Goal: Information Seeking & Learning: Learn about a topic

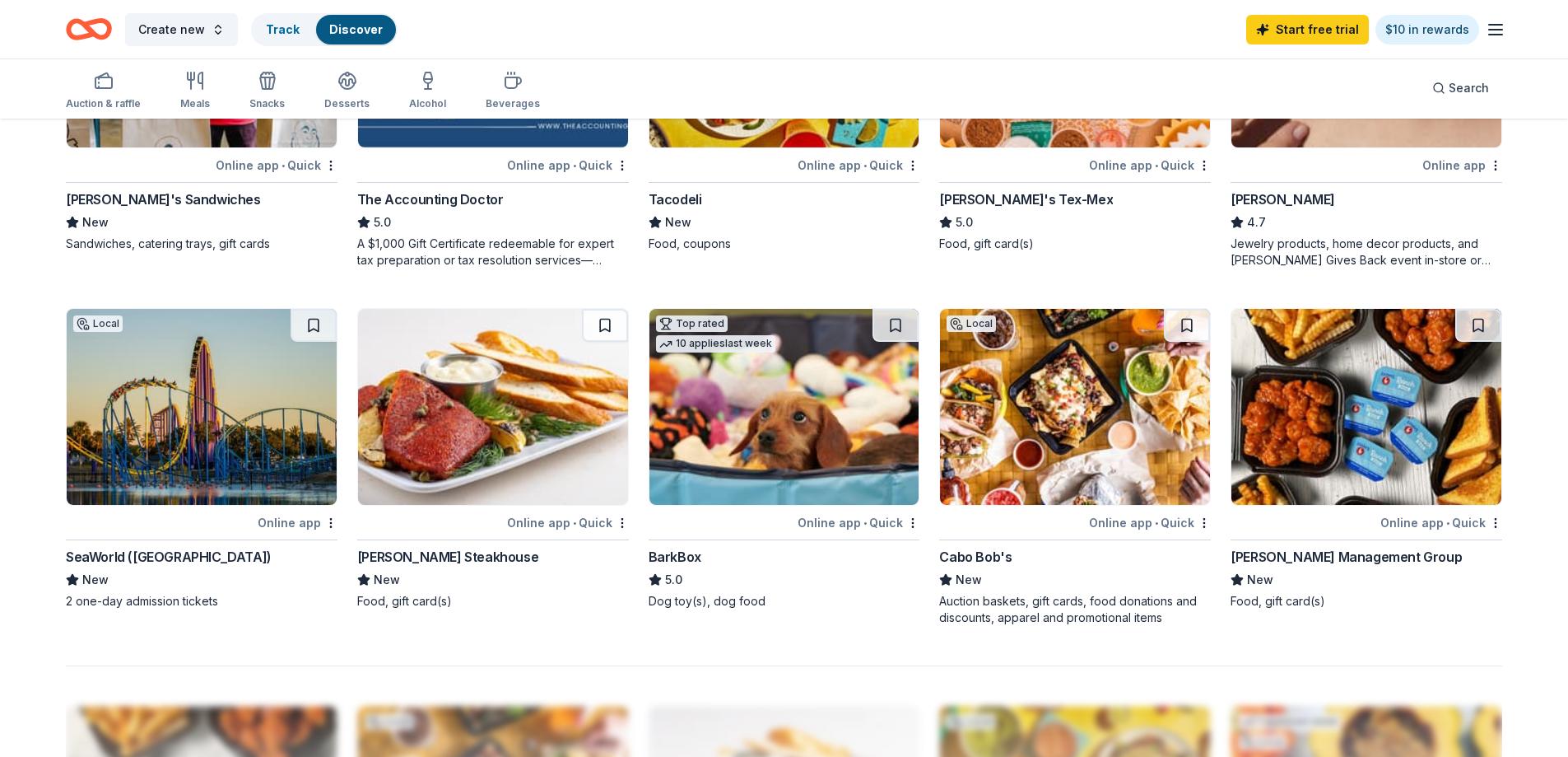
scroll to position [929, 0]
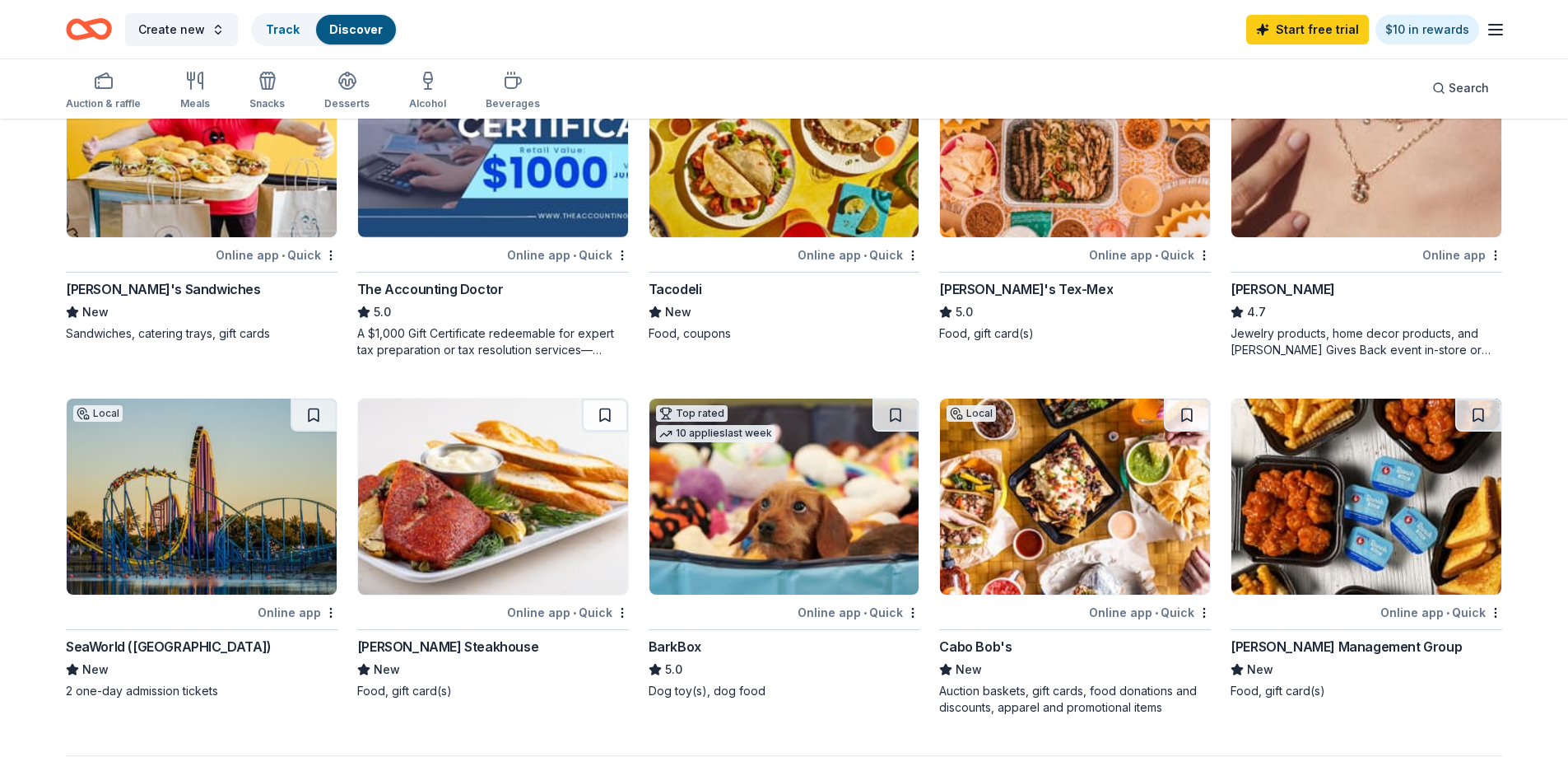
click at [235, 536] on img at bounding box center [201, 496] width 270 height 196
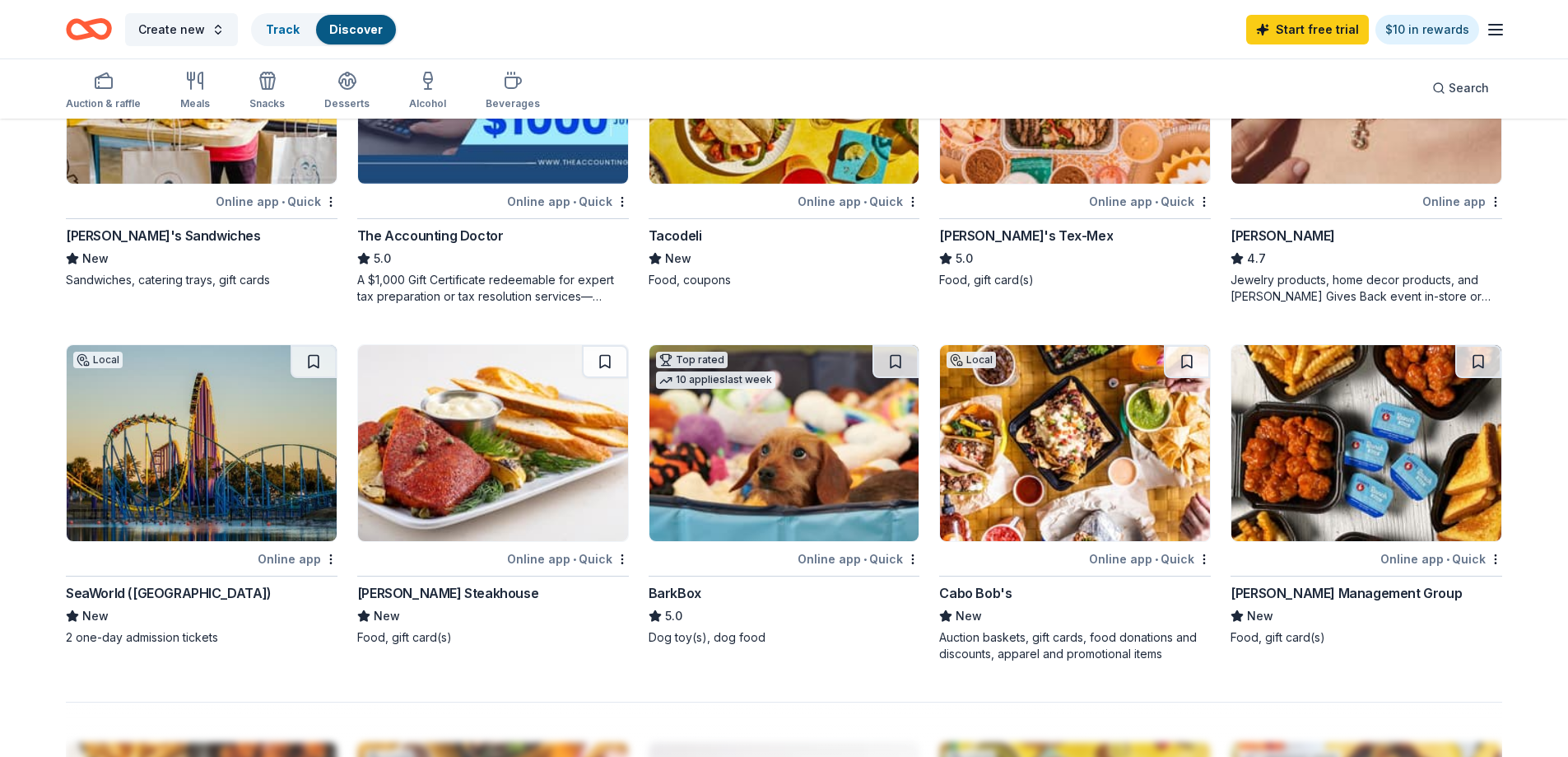
scroll to position [1012, 0]
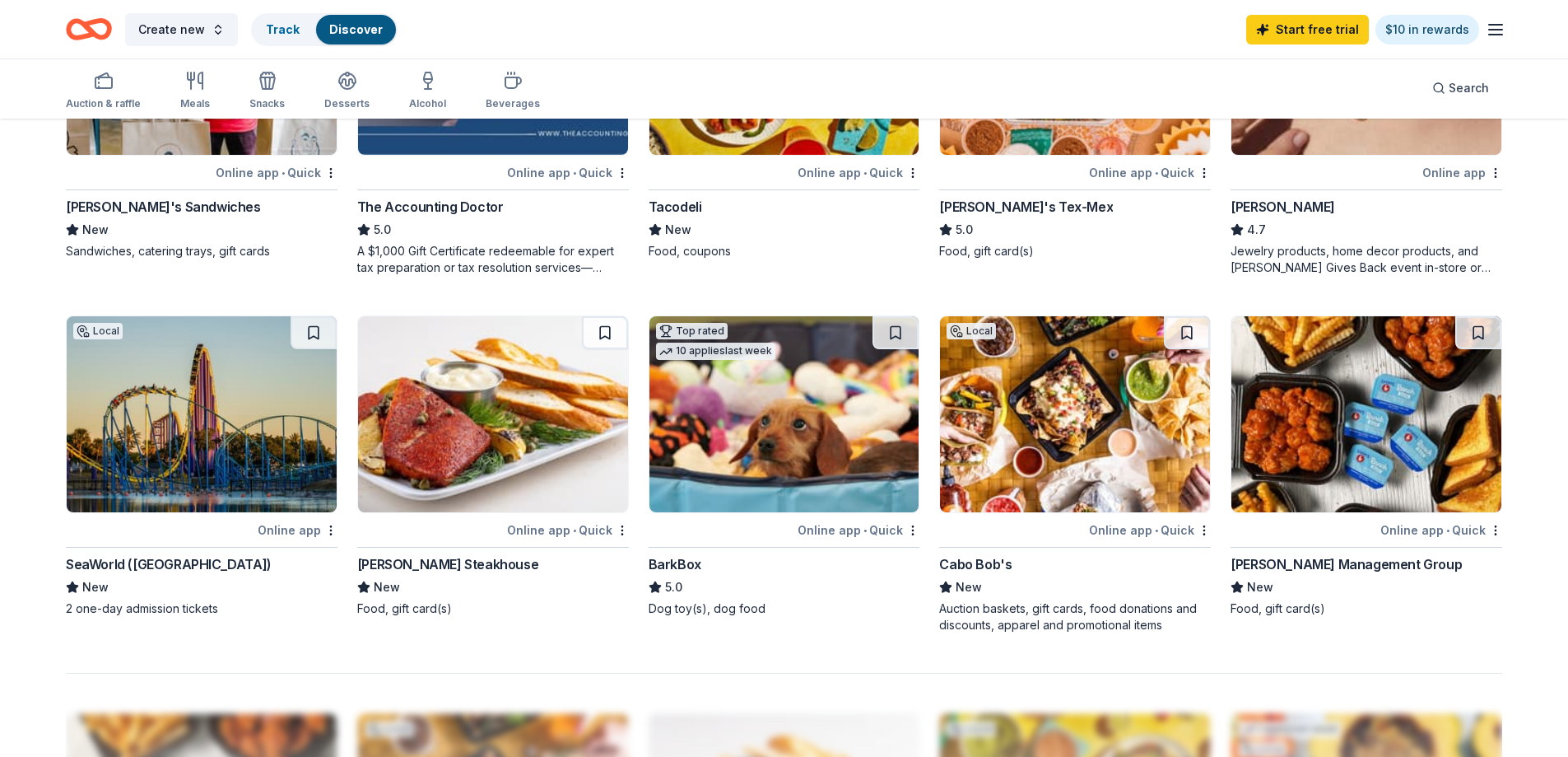
click at [1238, 421] on img at bounding box center [1365, 414] width 270 height 196
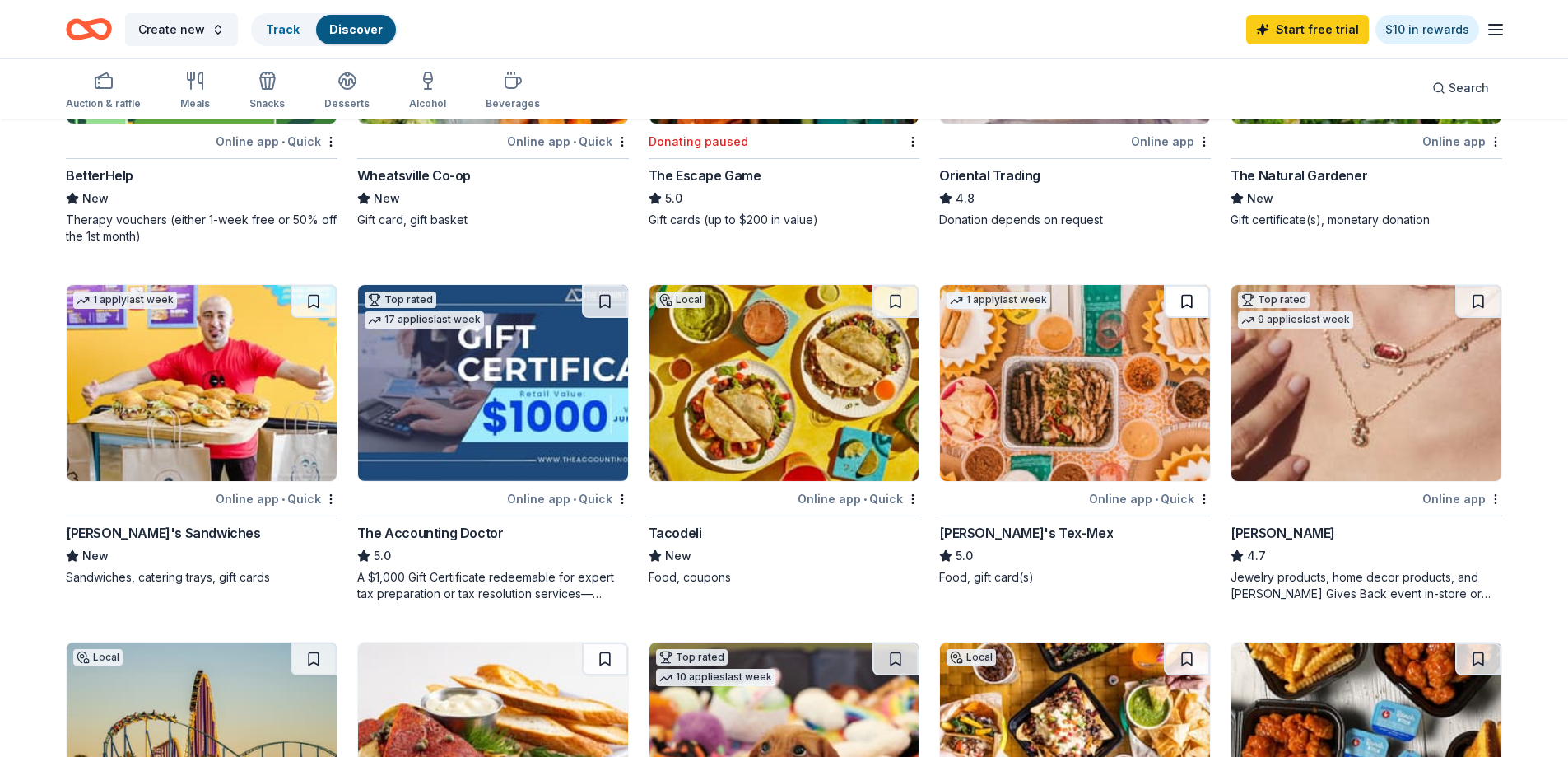
scroll to position [600, 0]
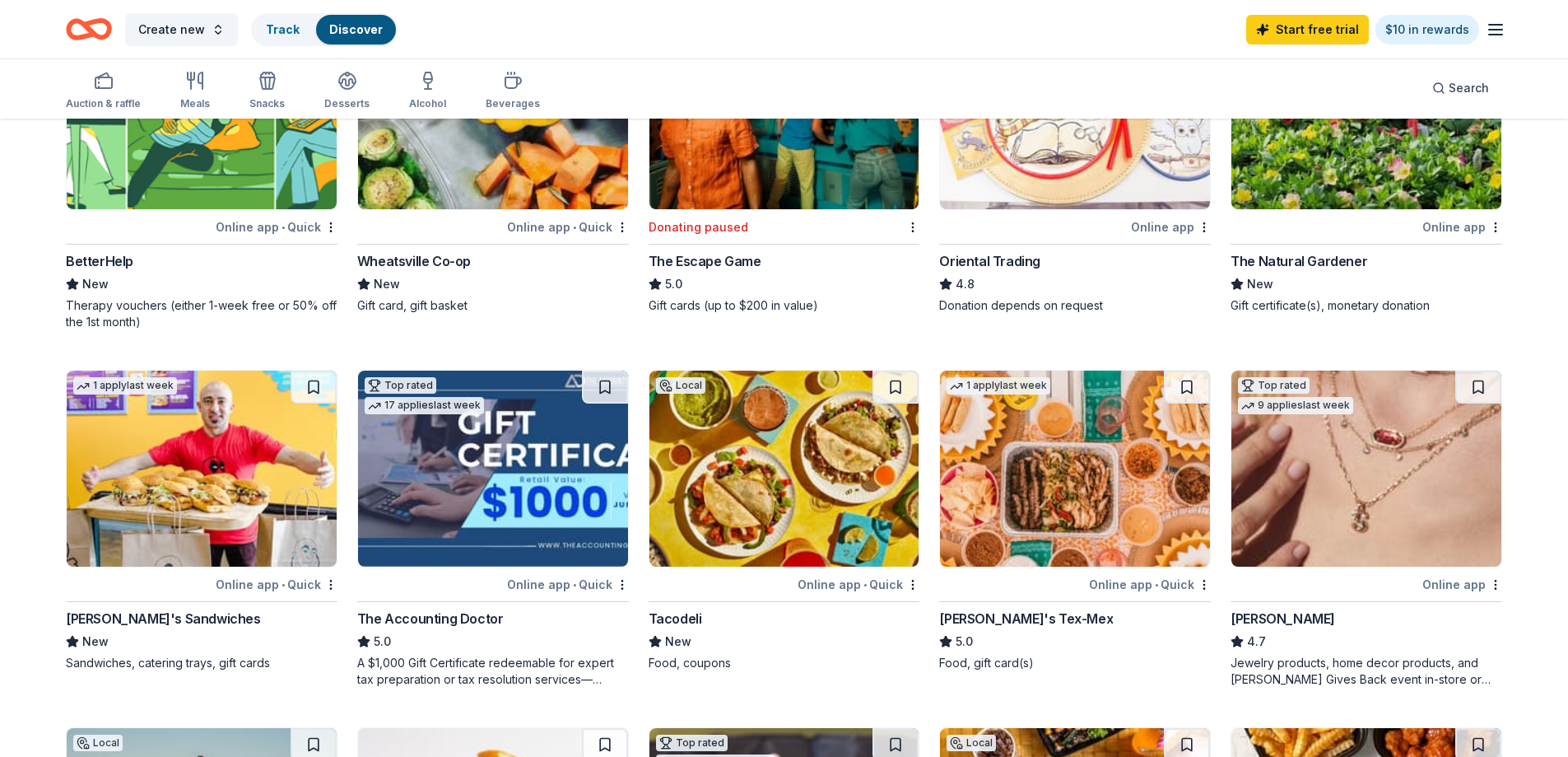
click at [1359, 504] on img at bounding box center [1365, 467] width 270 height 196
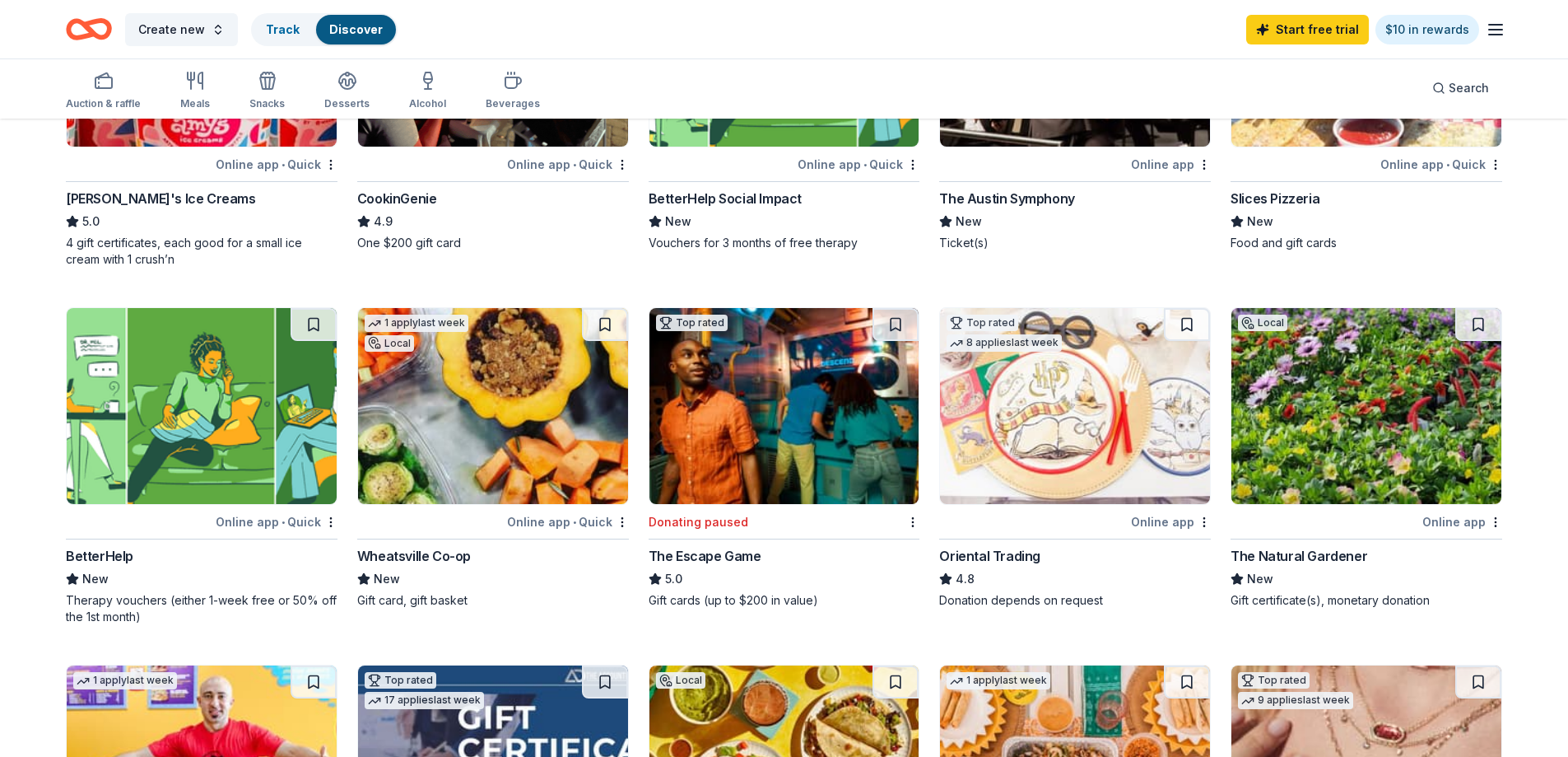
scroll to position [271, 0]
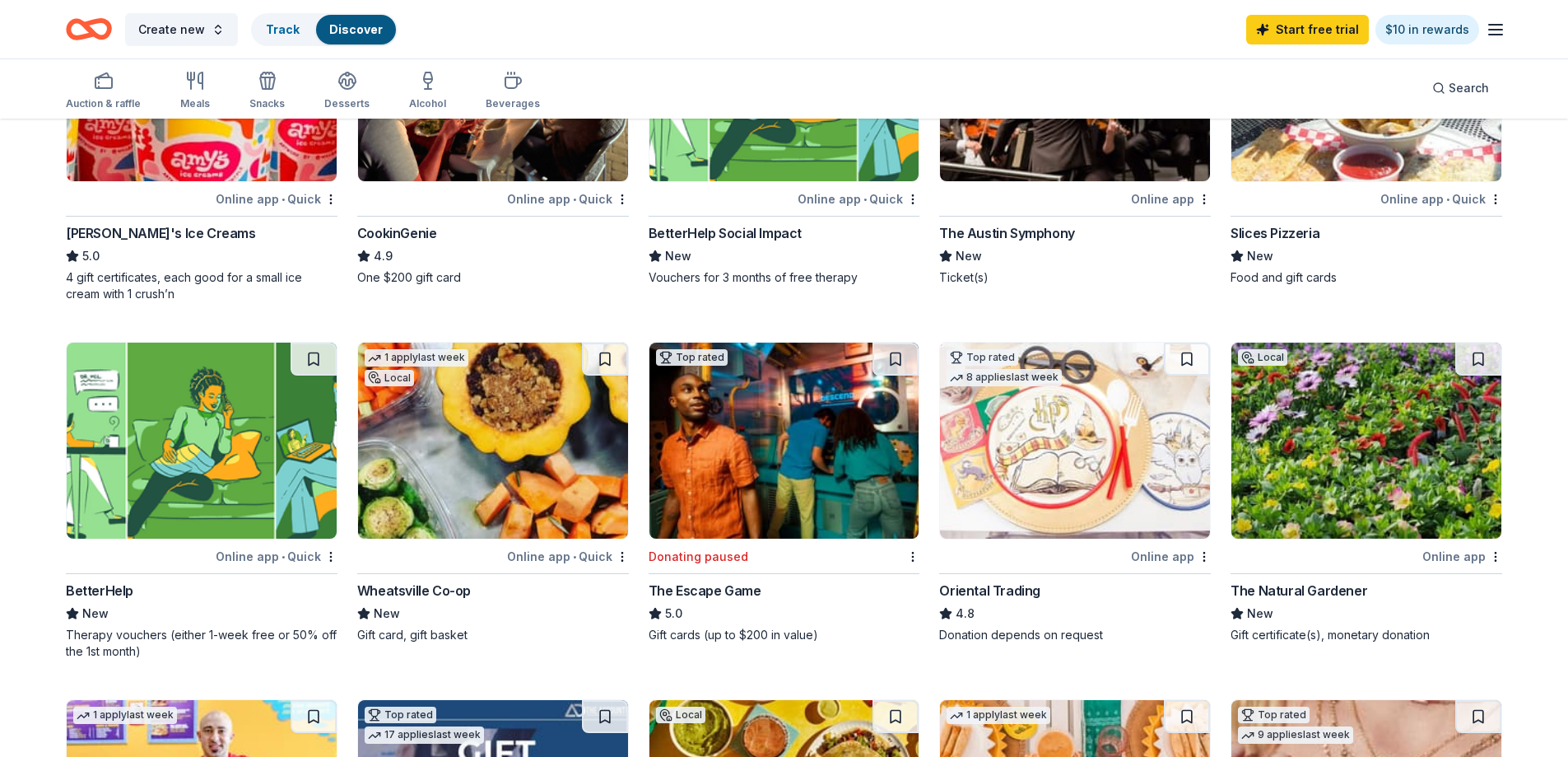
click at [459, 442] on img at bounding box center [492, 440] width 270 height 196
click at [1376, 497] on img at bounding box center [1365, 440] width 270 height 196
click at [1293, 501] on img at bounding box center [1365, 440] width 270 height 196
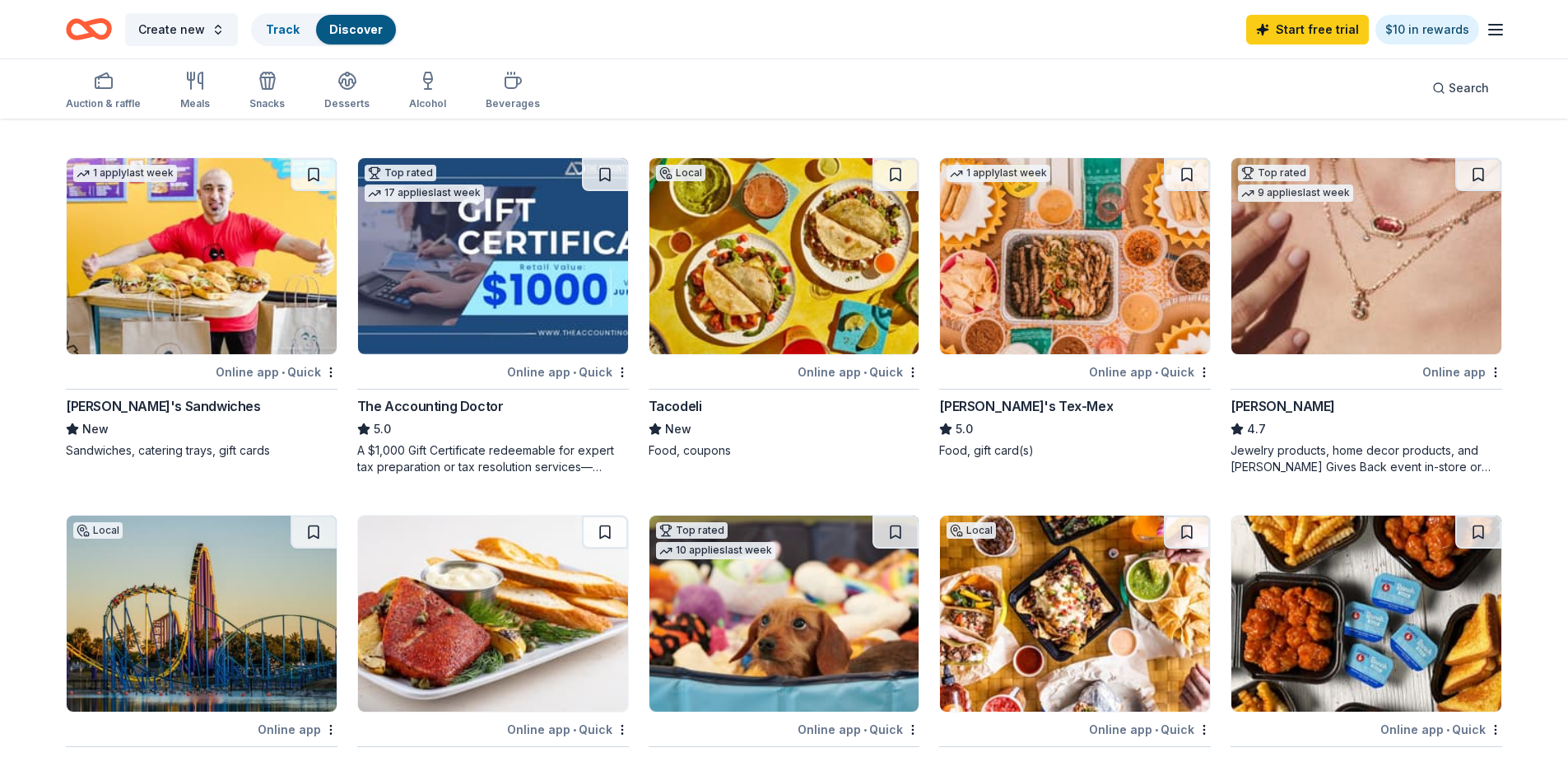
scroll to position [847, 0]
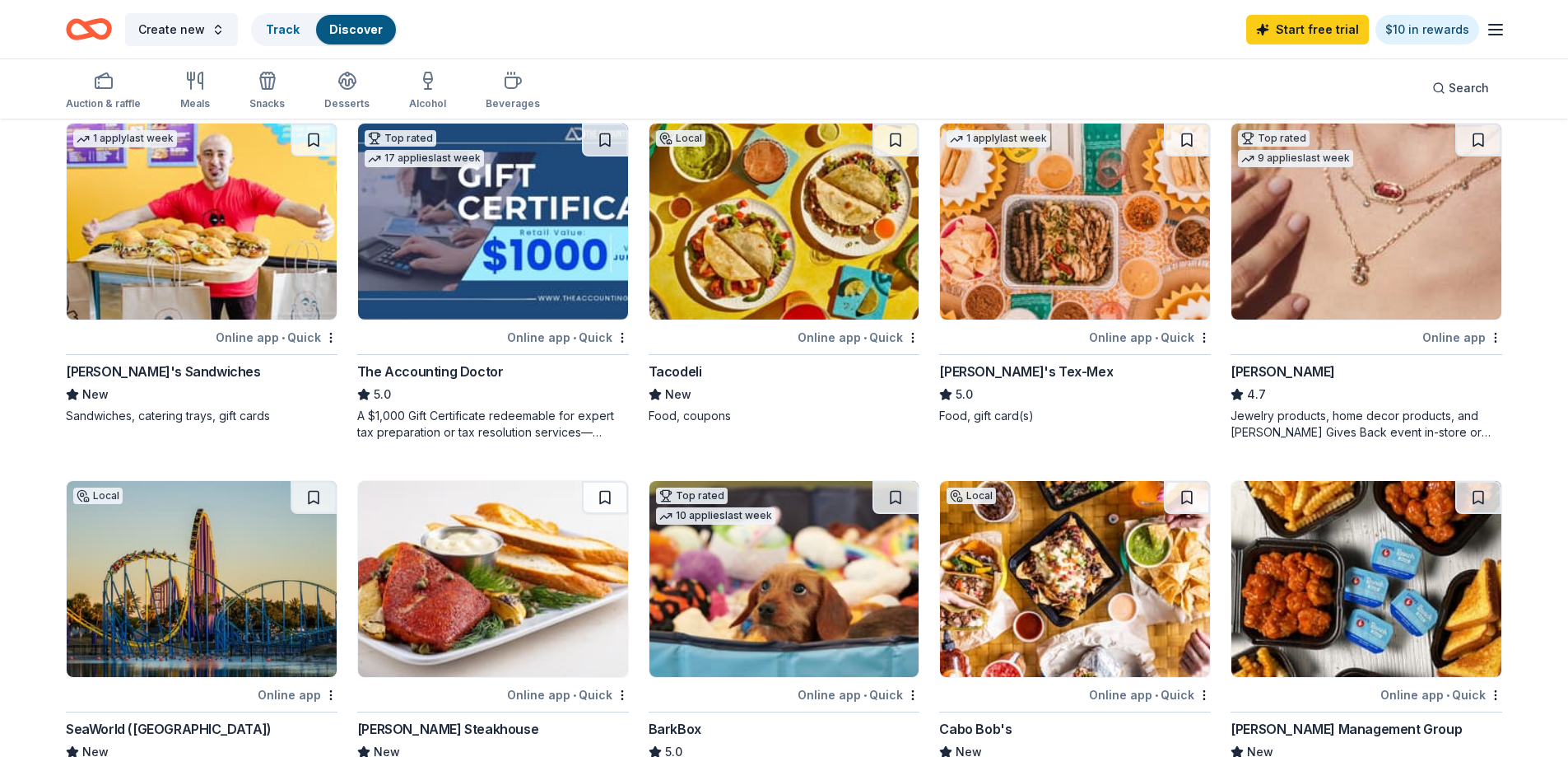
click at [1503, 341] on div "389 results Top rated Local Online app • Quick Amy's Ice Creams 5.0 4 gift cert…" at bounding box center [784, 385] width 1568 height 2225
click at [1488, 335] on div "Online app" at bounding box center [1462, 337] width 79 height 21
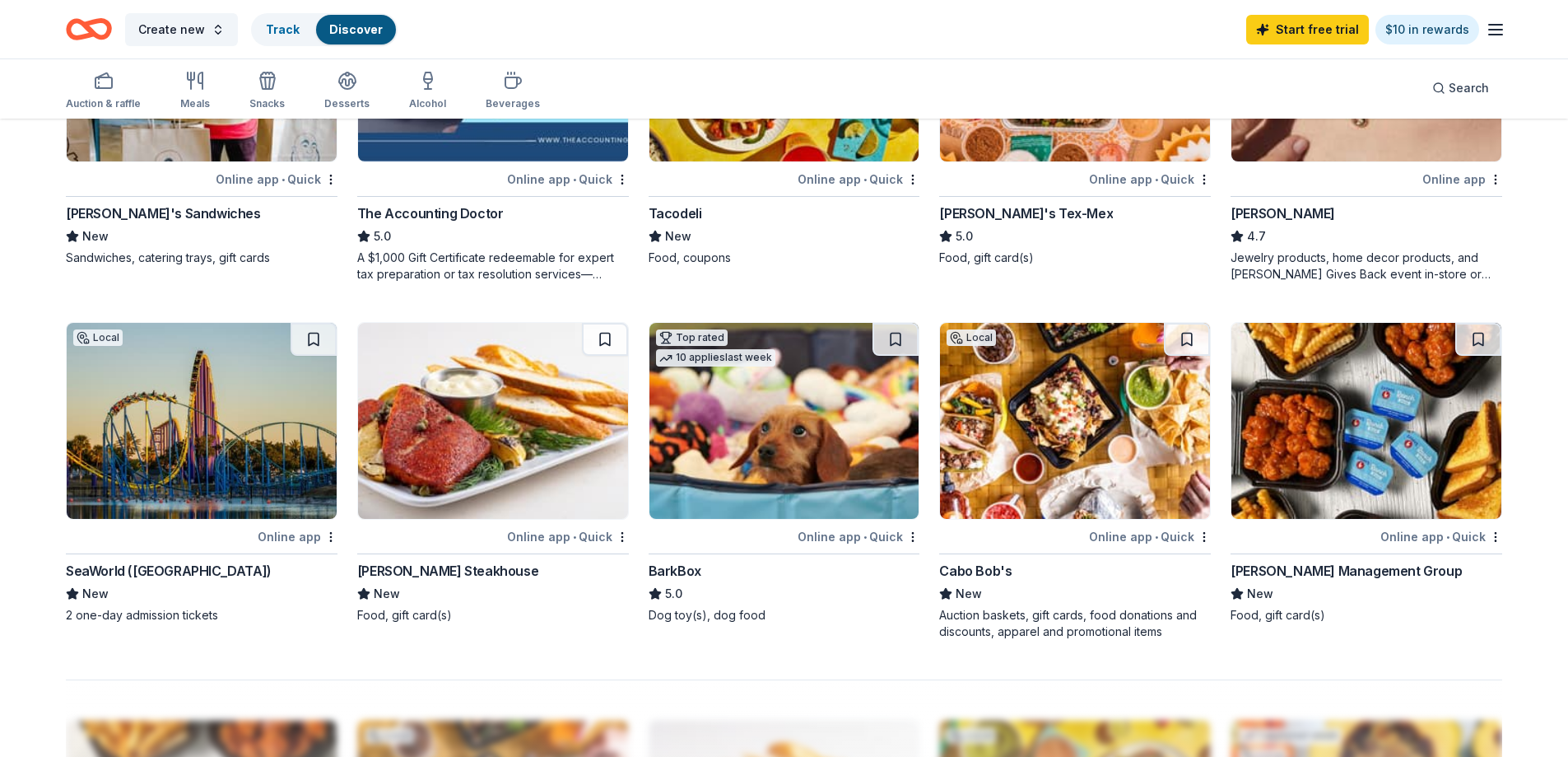
scroll to position [1012, 0]
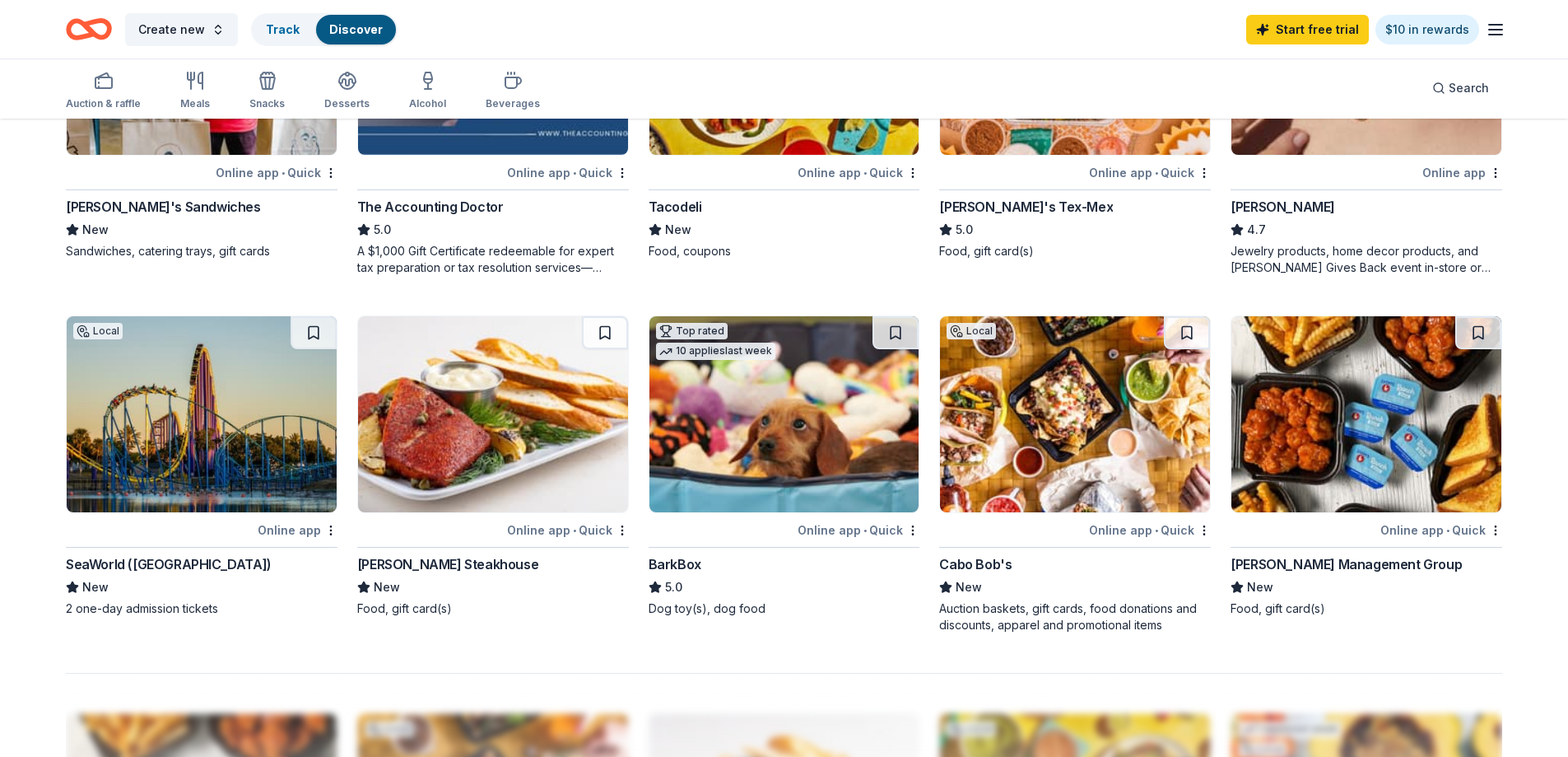
click at [1352, 147] on img at bounding box center [1365, 57] width 270 height 196
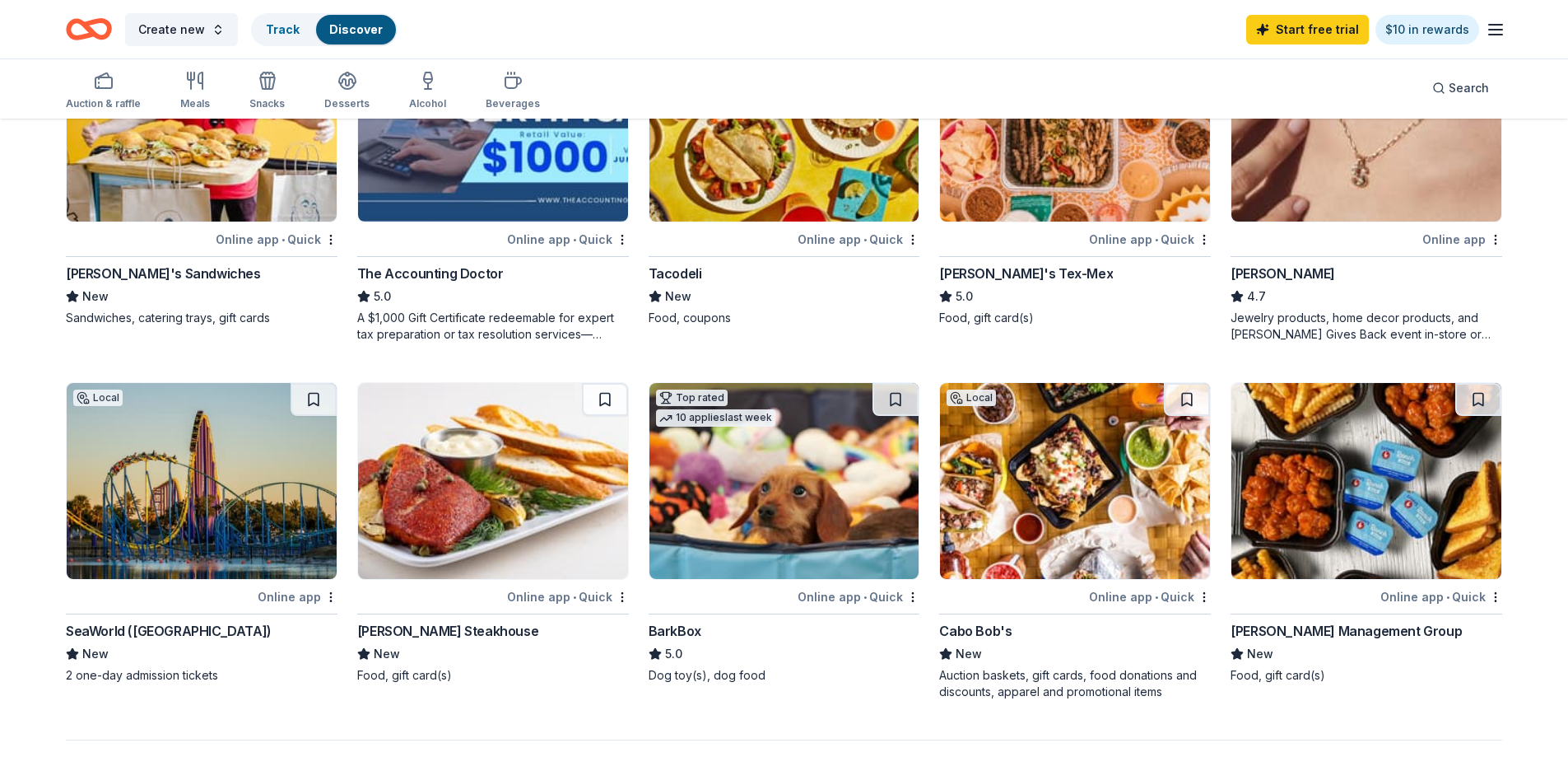
scroll to position [929, 0]
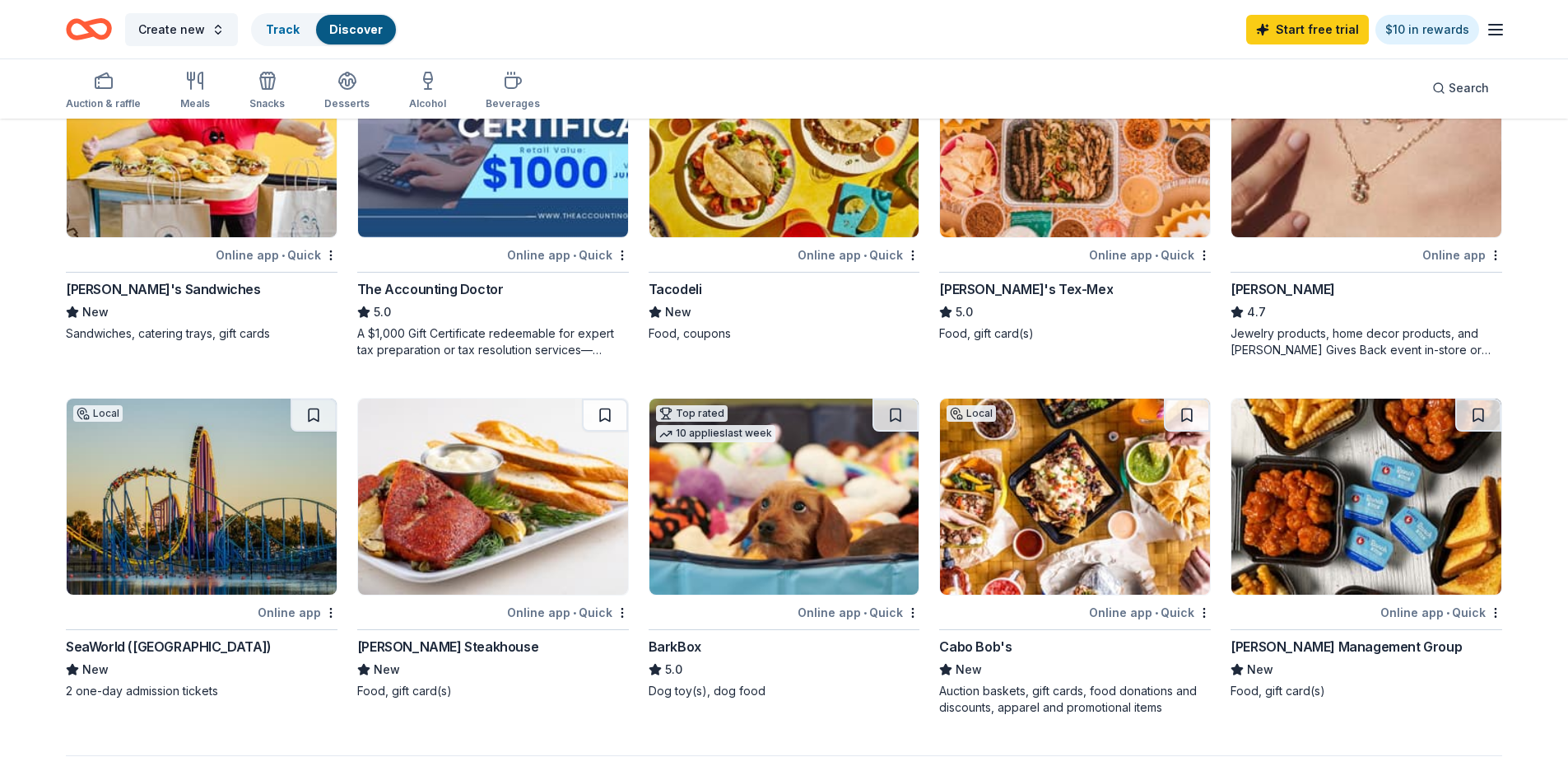
click at [1389, 223] on img at bounding box center [1365, 138] width 270 height 196
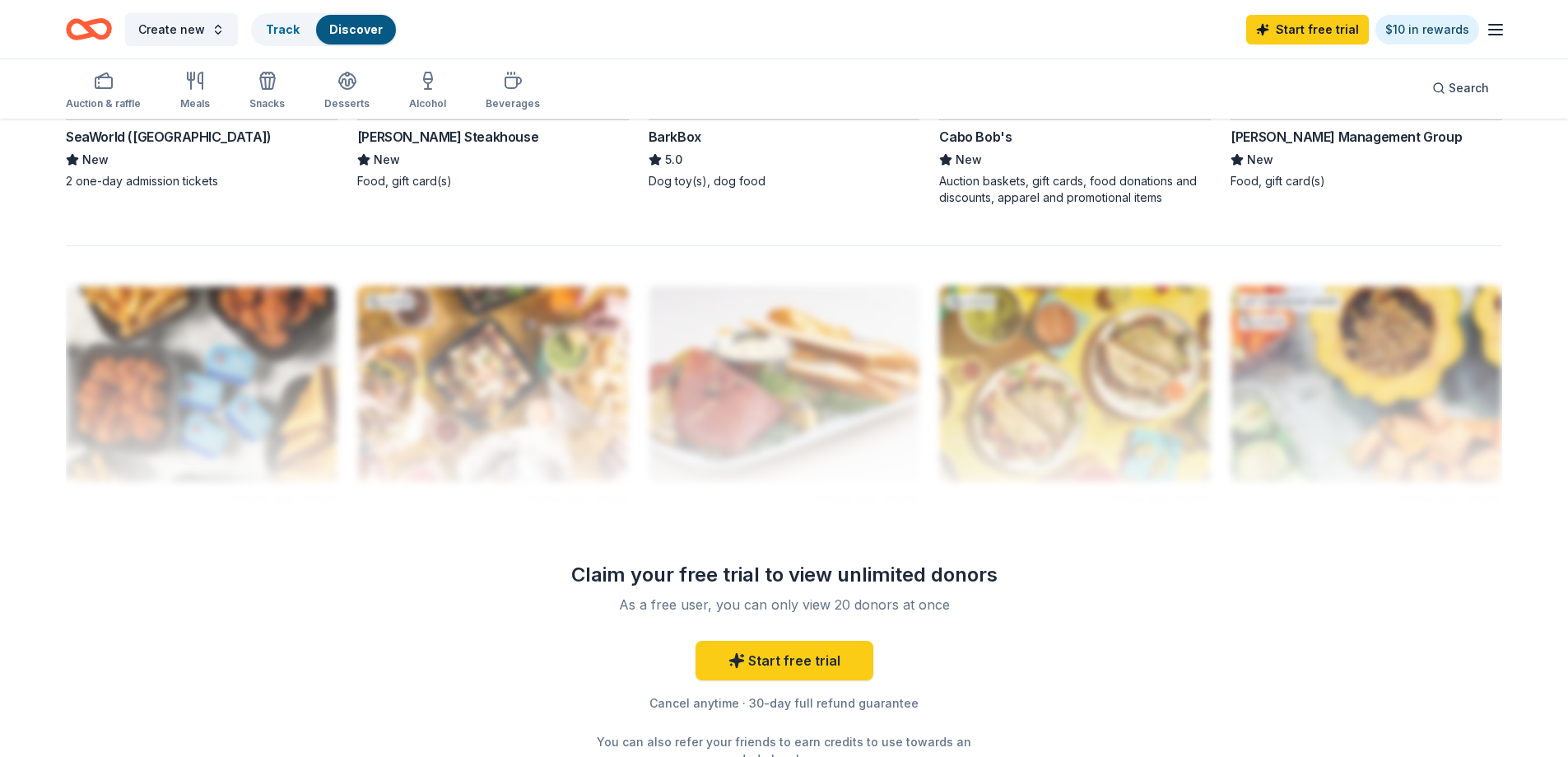
scroll to position [1588, 0]
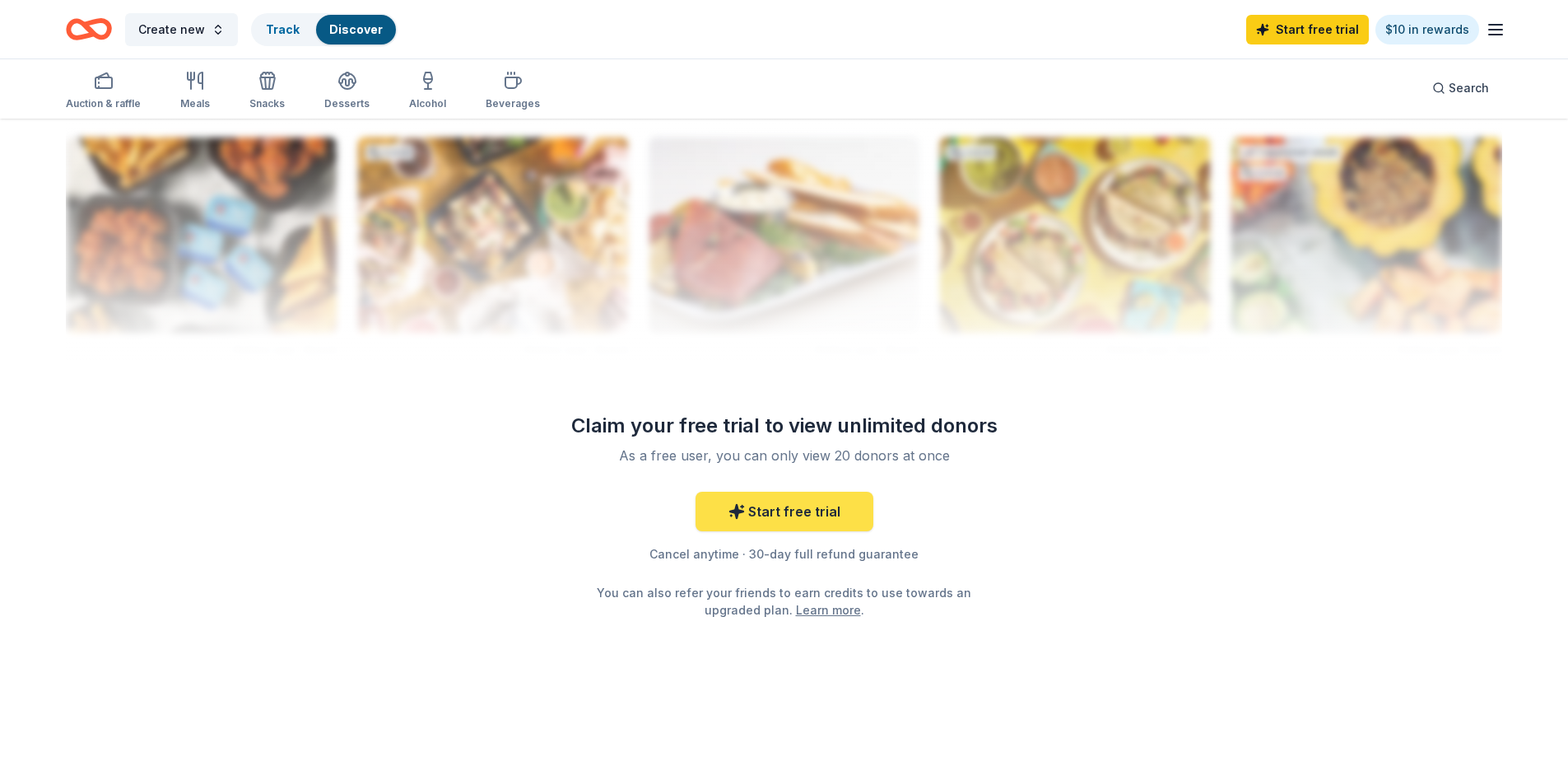
click at [803, 491] on link "Start free trial" at bounding box center [784, 511] width 178 height 40
click at [785, 512] on link "Start free trial" at bounding box center [784, 511] width 178 height 40
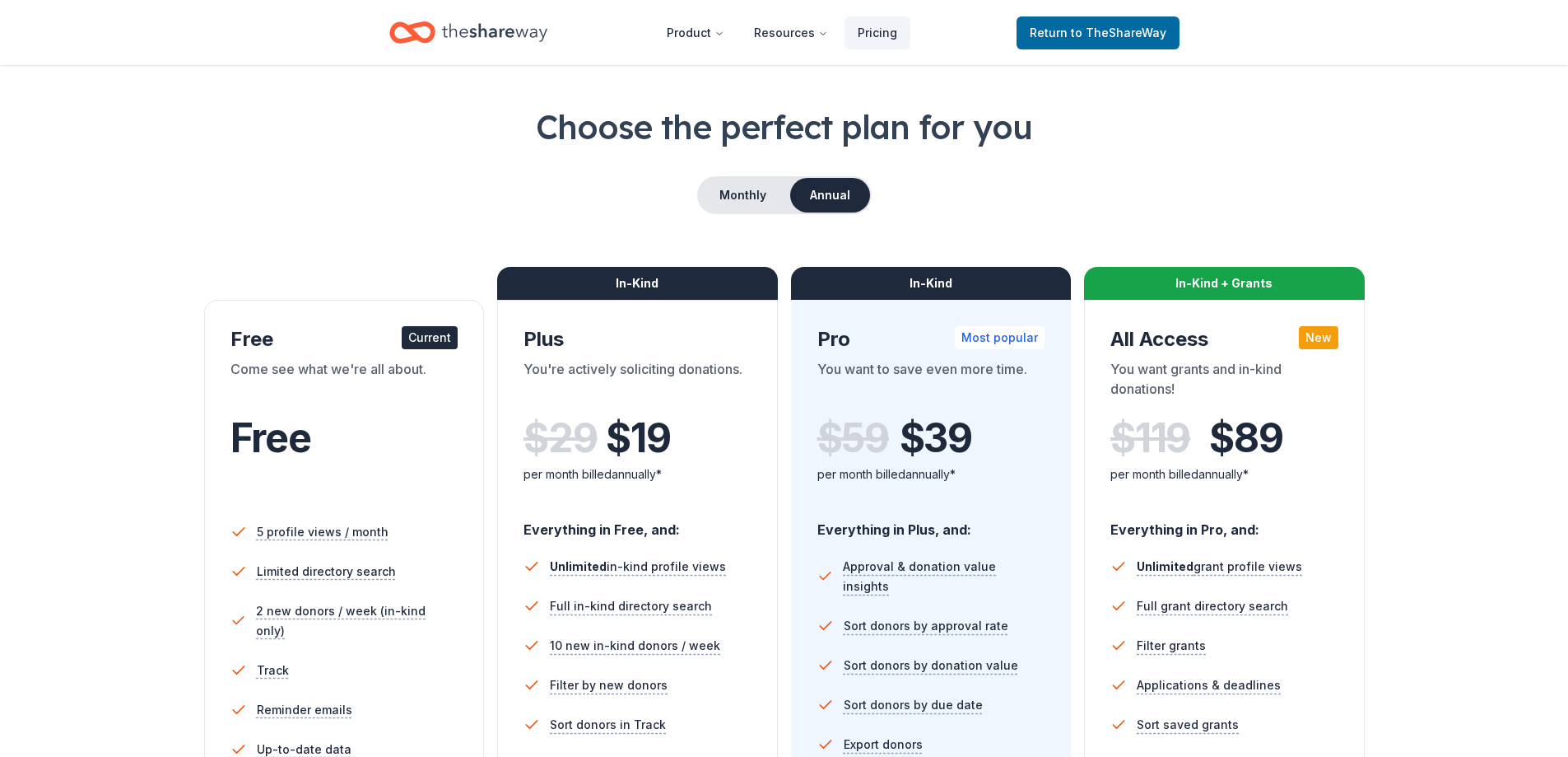
scroll to position [82, 0]
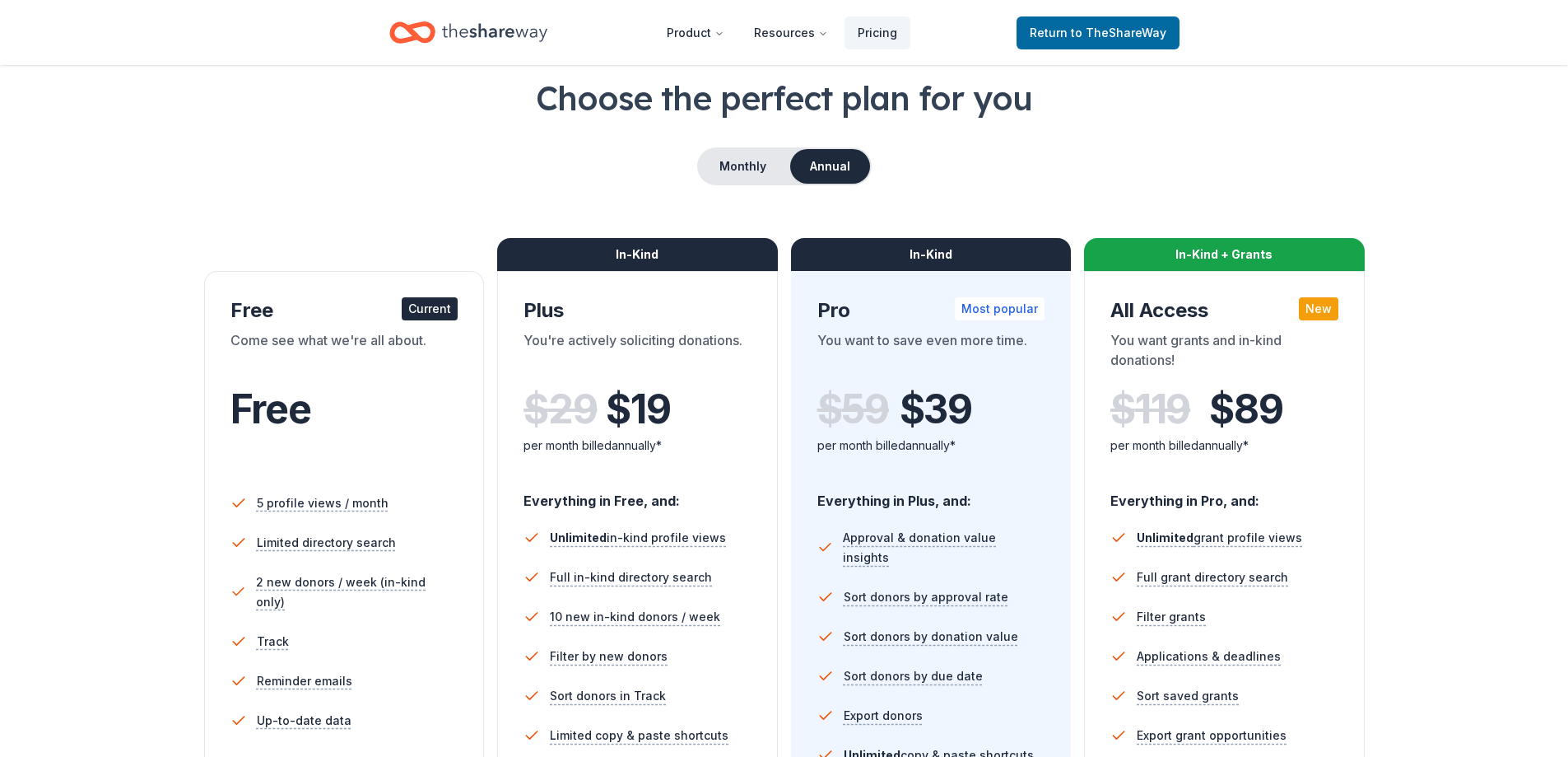
click at [522, 24] on icon "Home" at bounding box center [494, 33] width 105 height 34
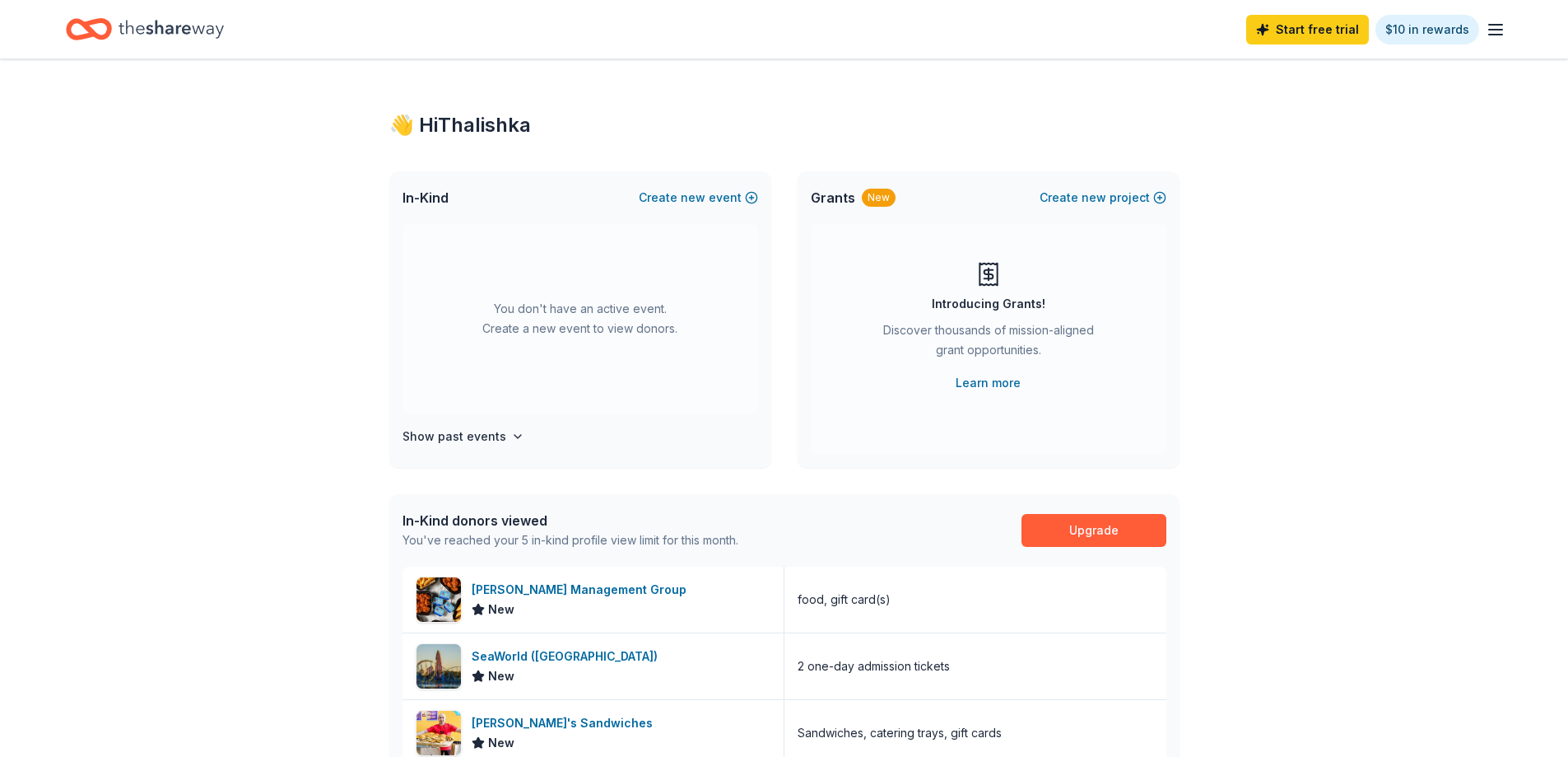
click at [1504, 24] on icon "button" at bounding box center [1495, 29] width 20 height 20
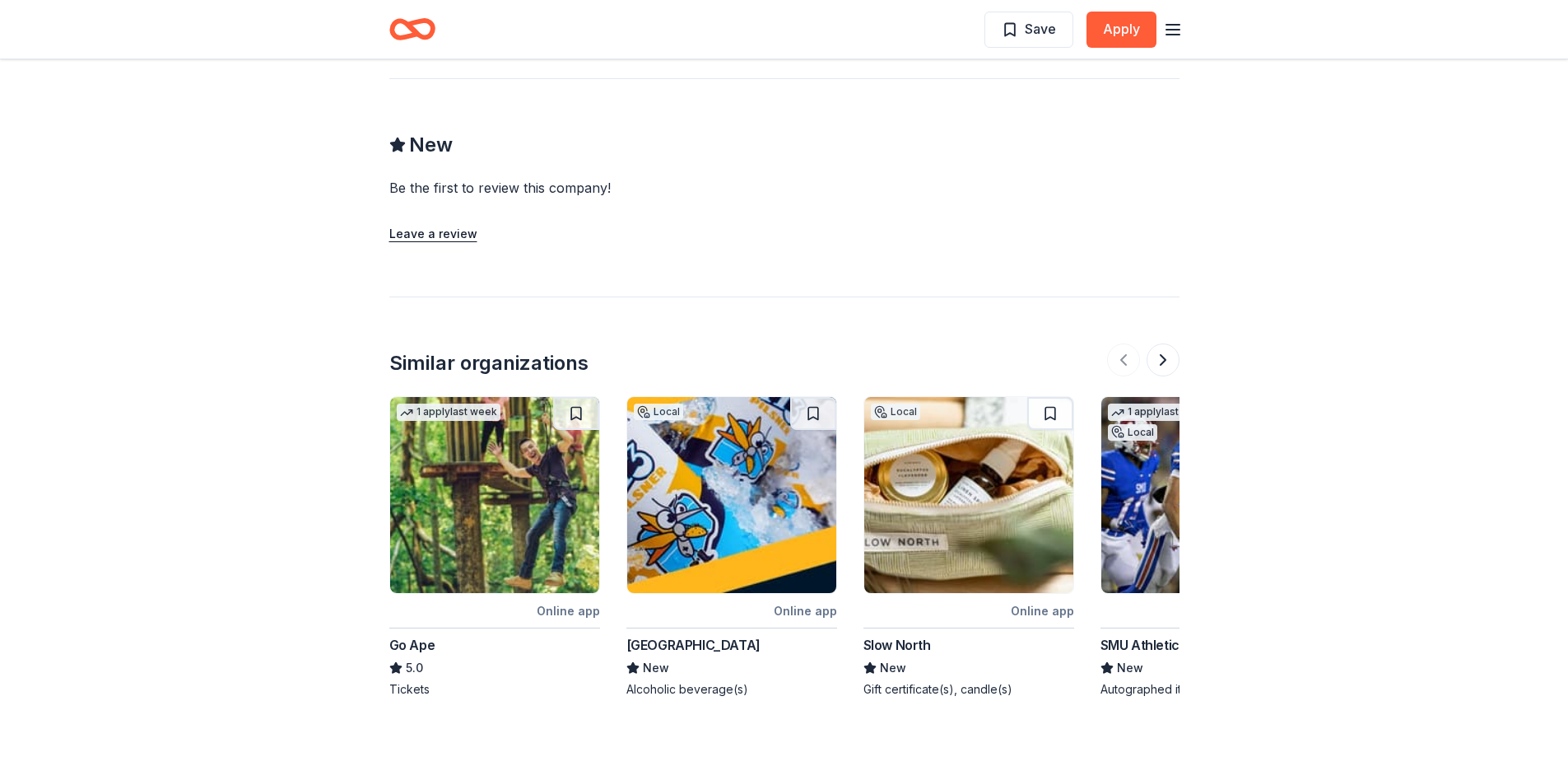
scroll to position [1893, 0]
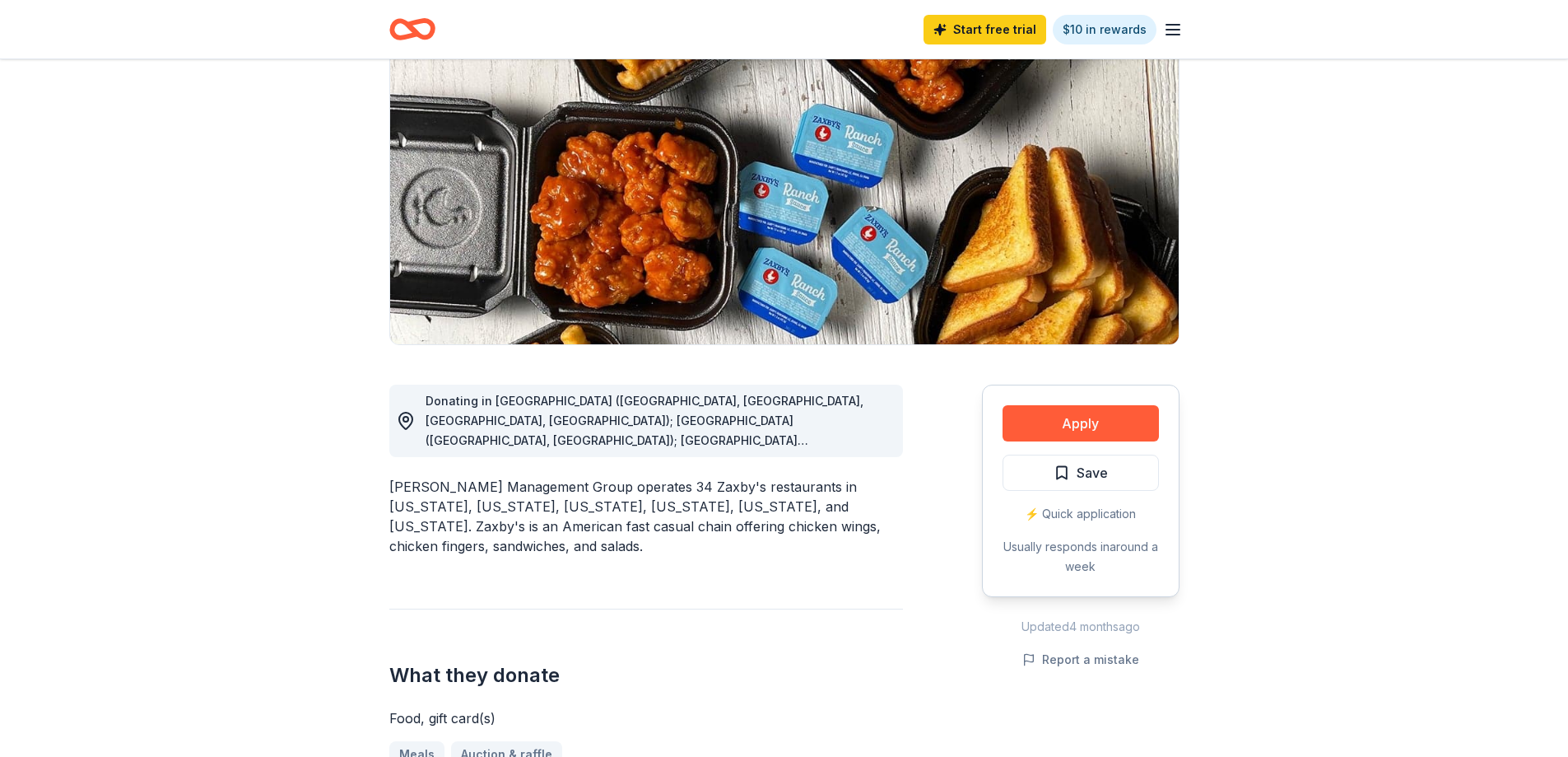
scroll to position [165, 0]
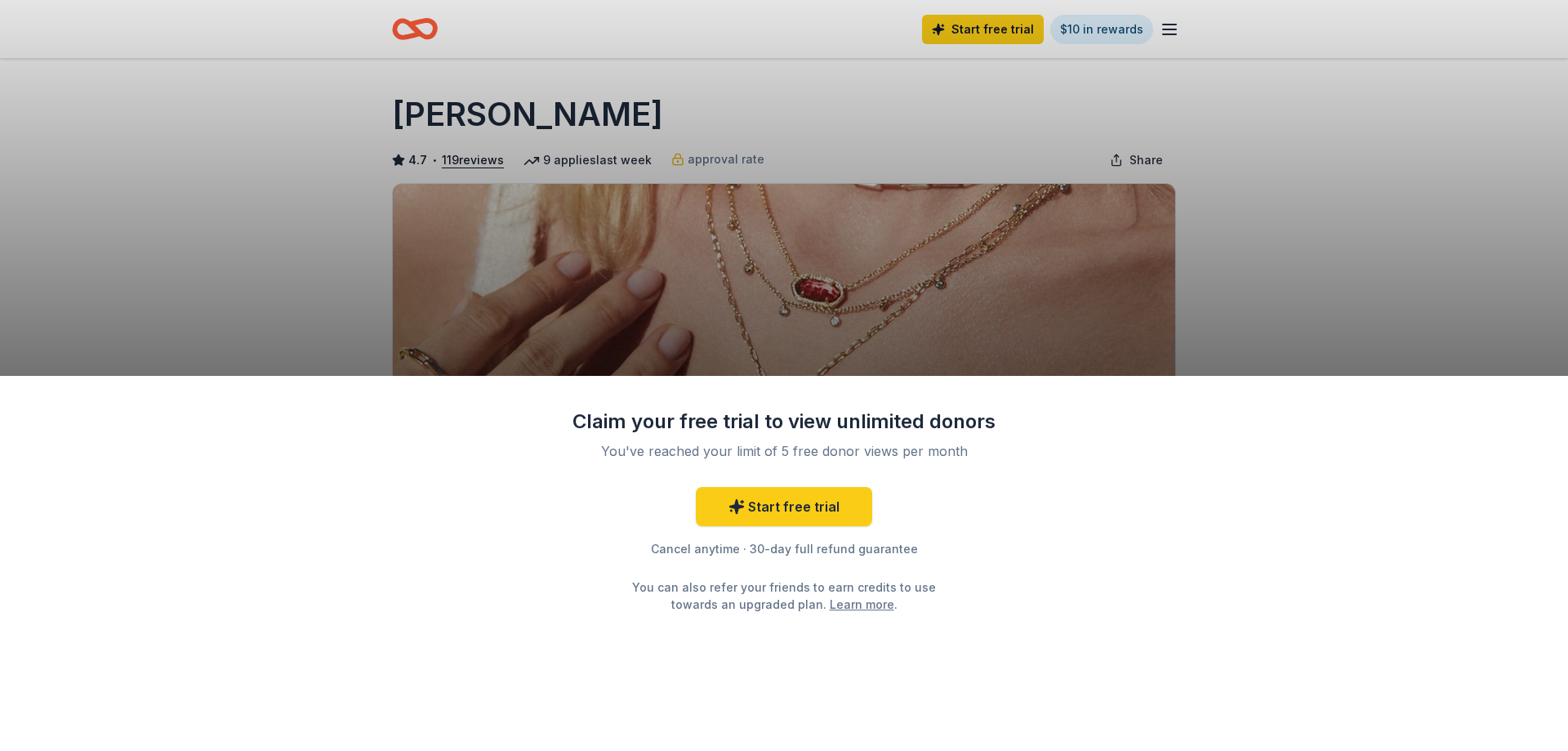
click at [1316, 332] on div "Claim your free trial to view unlimited donors You've reached your limit of 5 f…" at bounding box center [784, 376] width 1568 height 751
click at [807, 242] on div "Claim your free trial to view unlimited donors You've reached your limit of 5 f…" at bounding box center [784, 376] width 1568 height 751
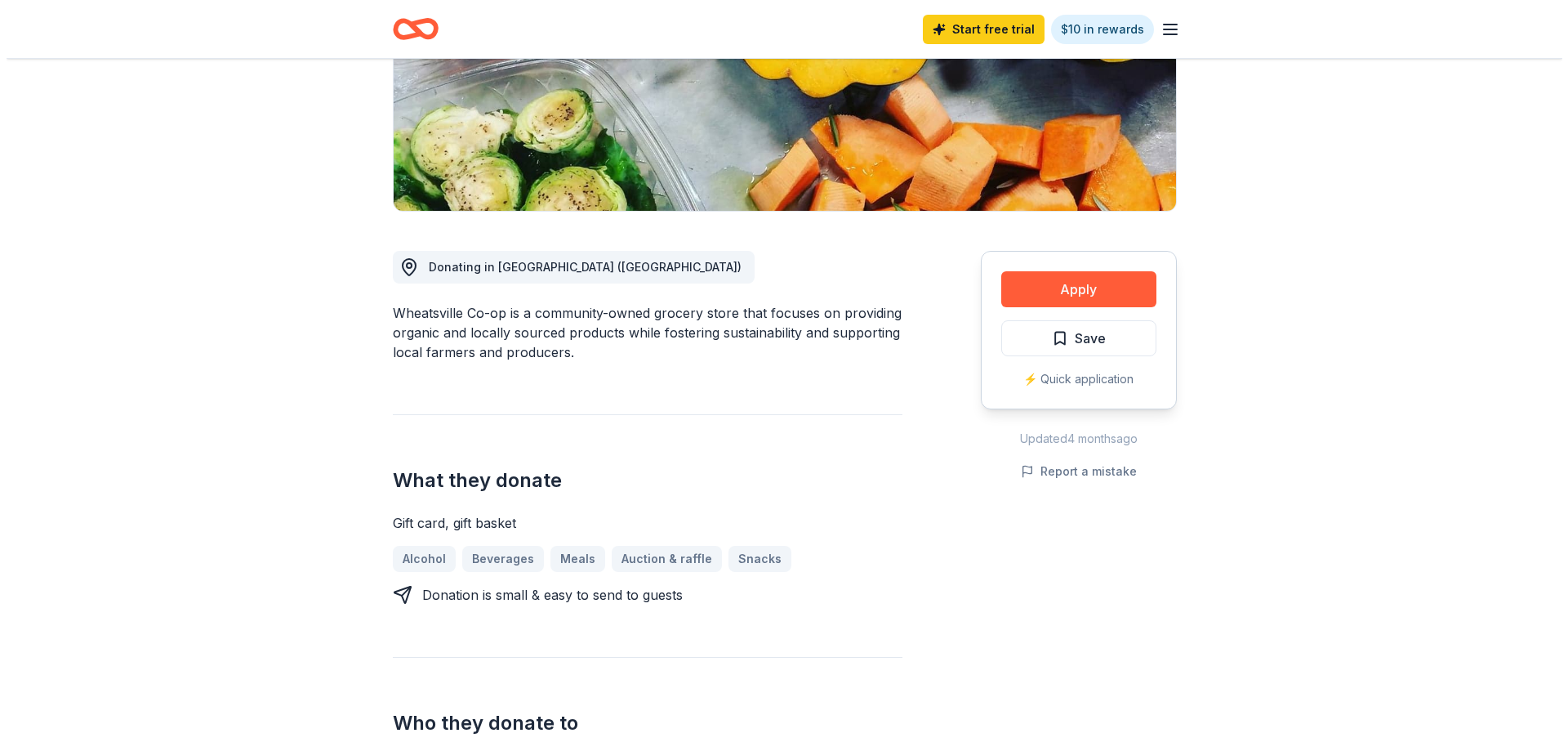
scroll to position [327, 0]
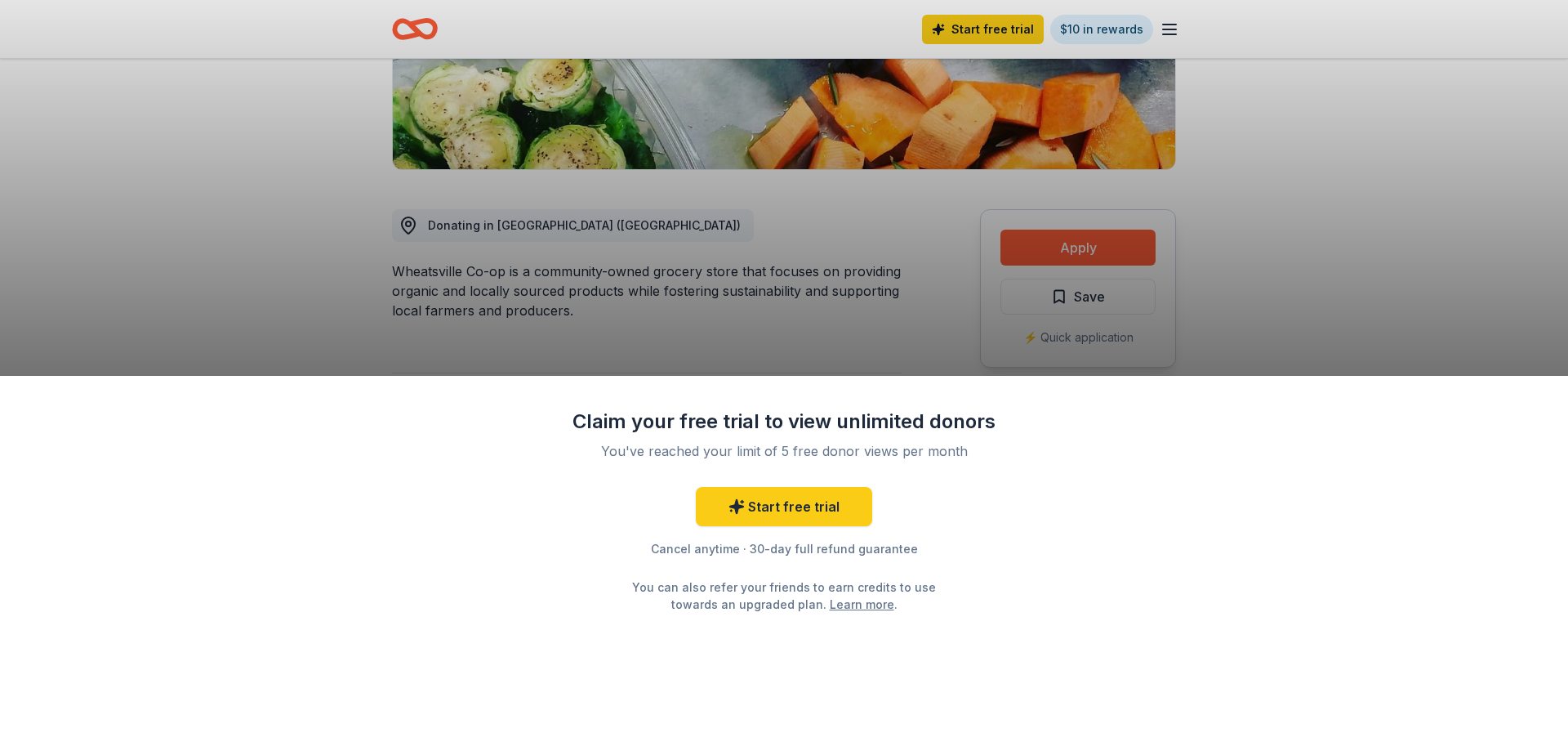
click at [1246, 279] on div "Claim your free trial to view unlimited donors You've reached your limit of 5 f…" at bounding box center [784, 376] width 1568 height 751
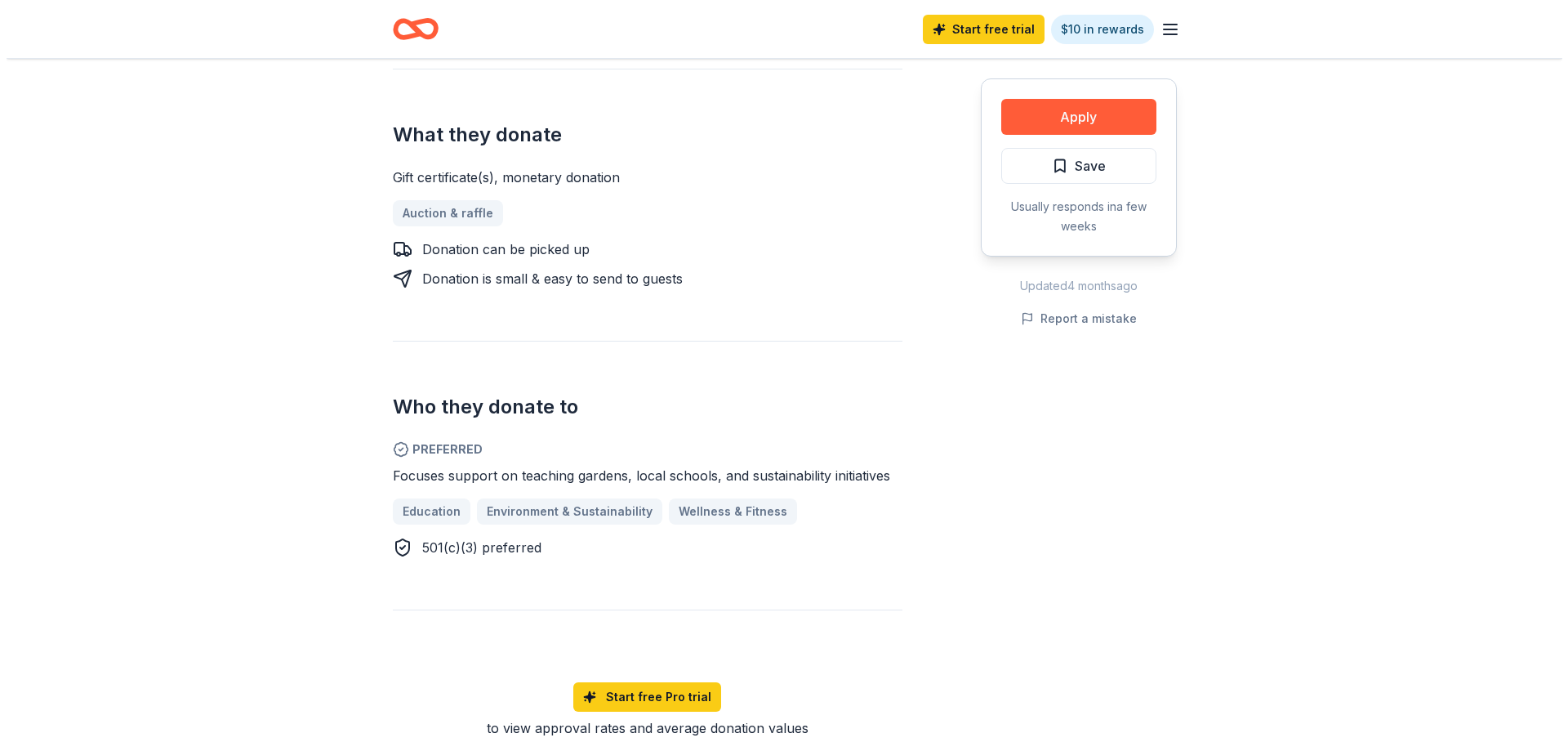
scroll to position [817, 0]
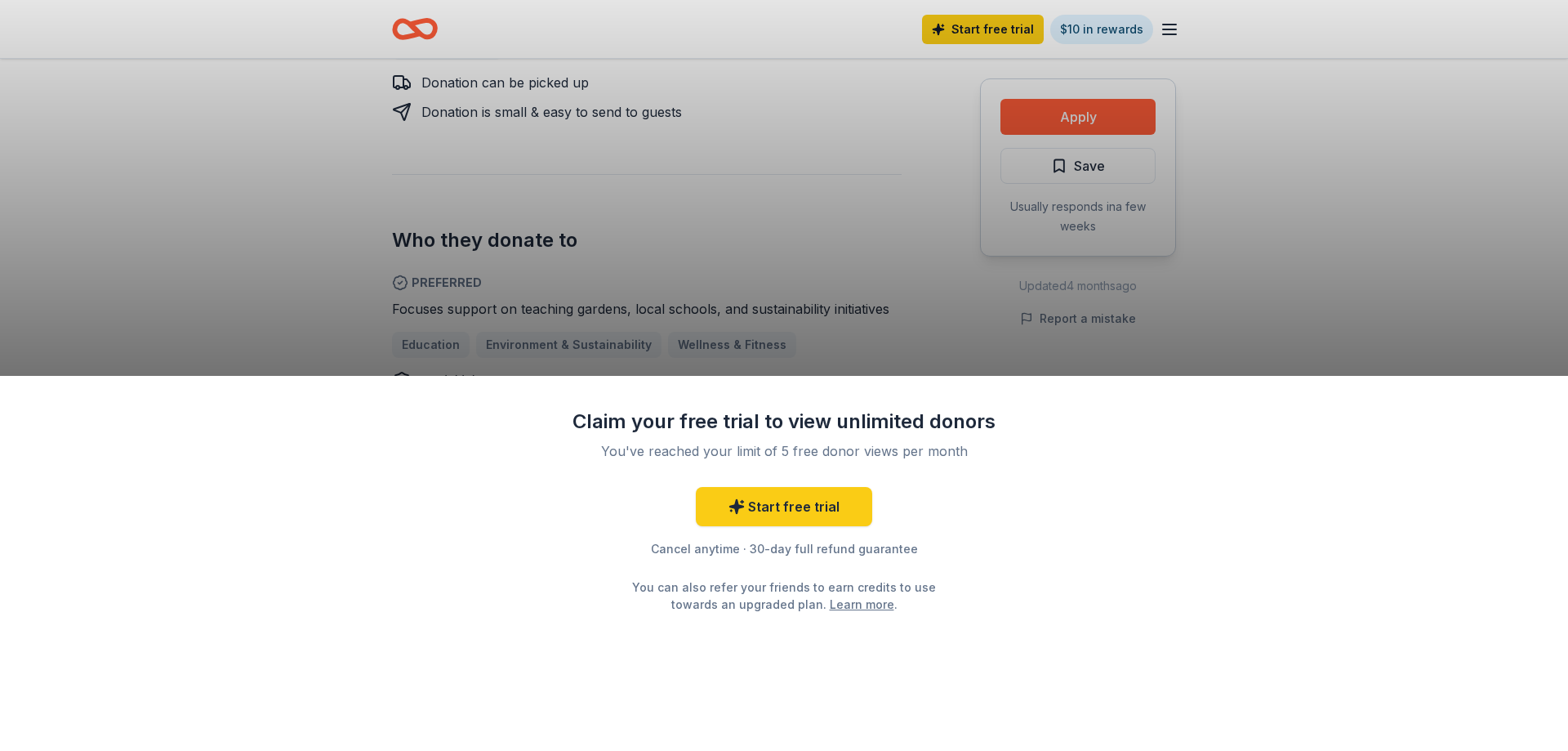
click at [1152, 289] on div "Claim your free trial to view unlimited donors You've reached your limit of 5 f…" at bounding box center [784, 376] width 1568 height 751
click at [700, 130] on div "Claim your free trial to view unlimited donors You've reached your limit of 5 f…" at bounding box center [784, 376] width 1568 height 751
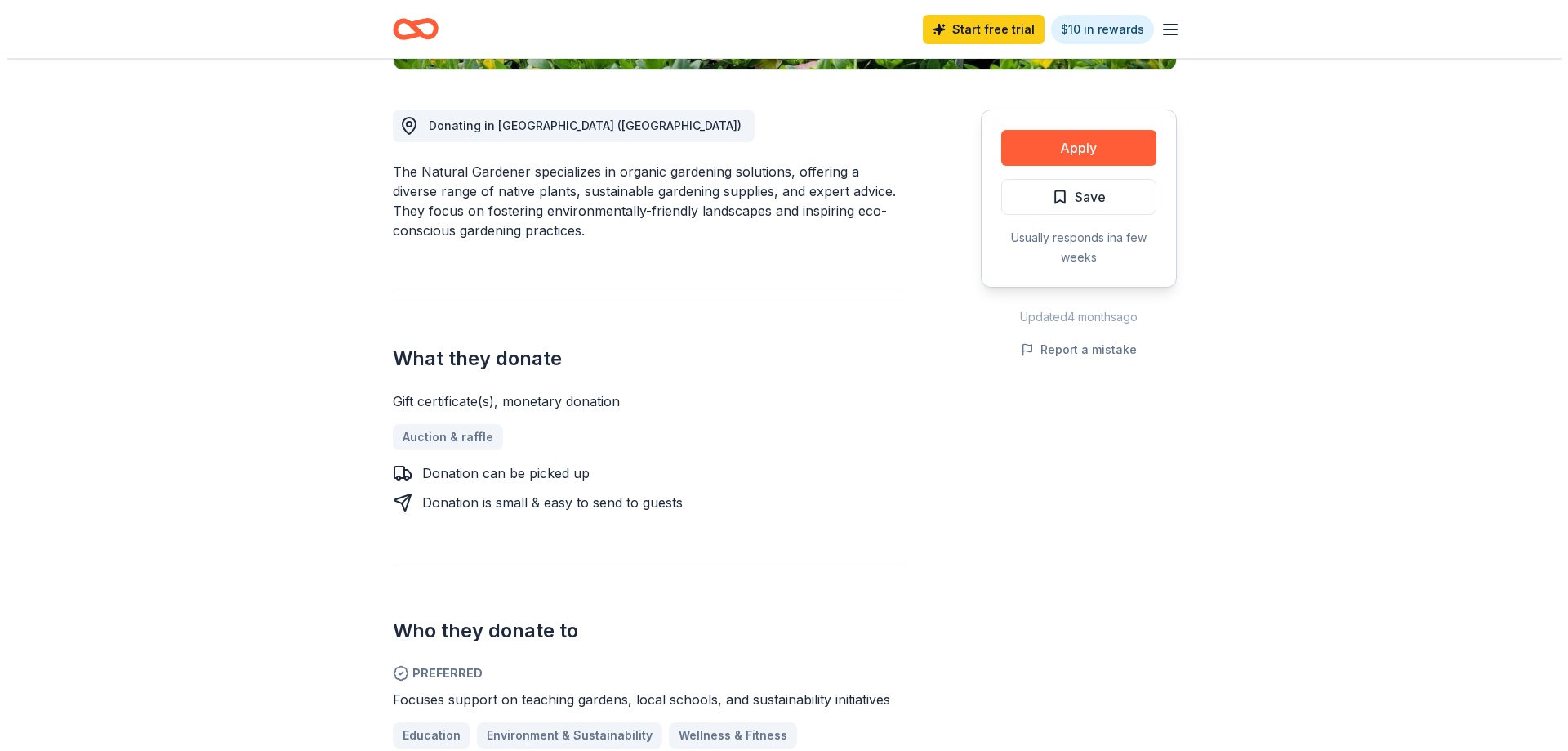
scroll to position [572, 0]
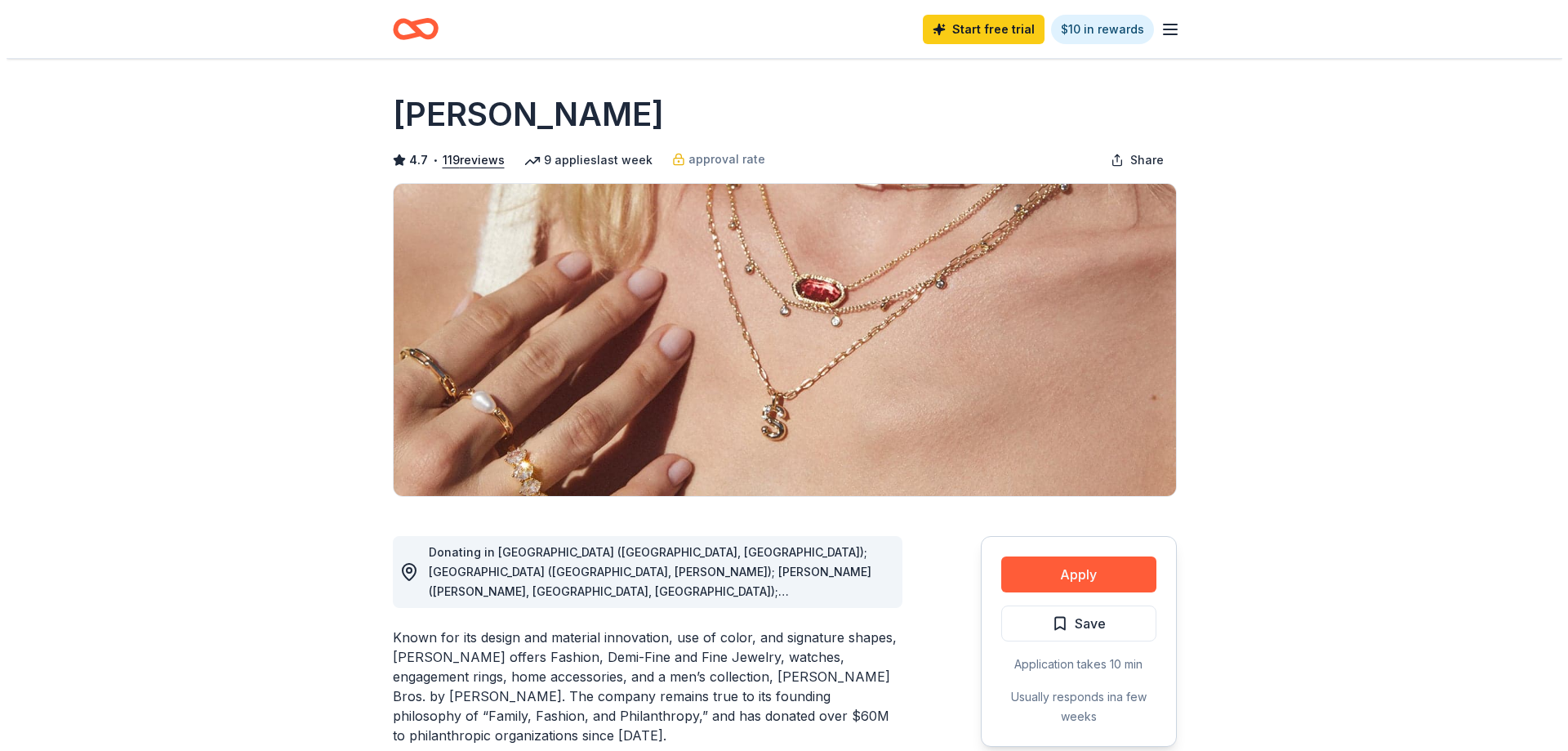
scroll to position [408, 0]
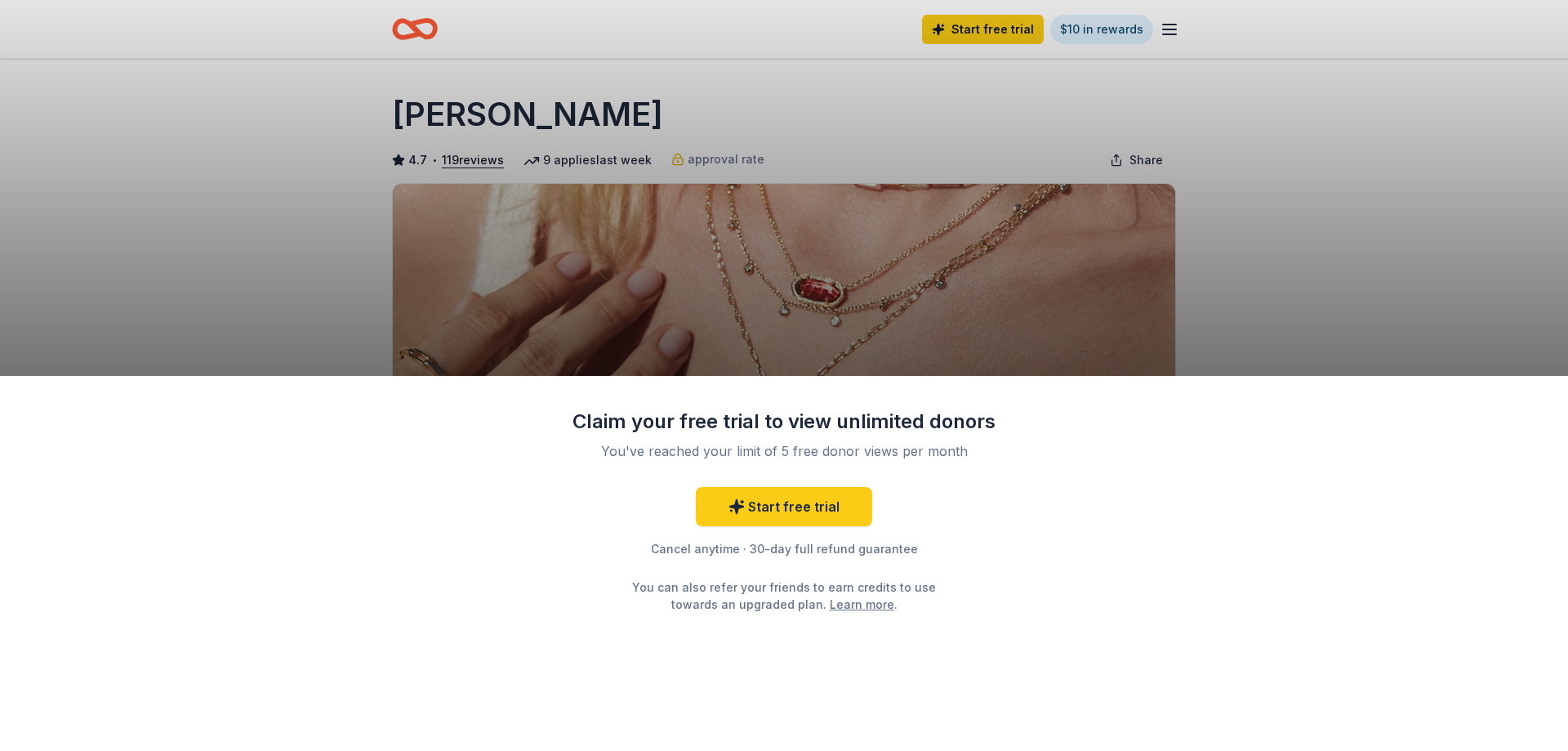
click at [1263, 249] on div "Claim your free trial to view unlimited donors You've reached your limit of 5 f…" at bounding box center [784, 376] width 1568 height 751
click at [1263, 243] on div "Claim your free trial to view unlimited donors You've reached your limit of 5 f…" at bounding box center [784, 376] width 1568 height 751
click at [1263, 242] on div "Claim your free trial to view unlimited donors You've reached your limit of 5 f…" at bounding box center [784, 376] width 1568 height 751
click at [1258, 243] on div "Claim your free trial to view unlimited donors You've reached your limit of 5 f…" at bounding box center [784, 376] width 1568 height 751
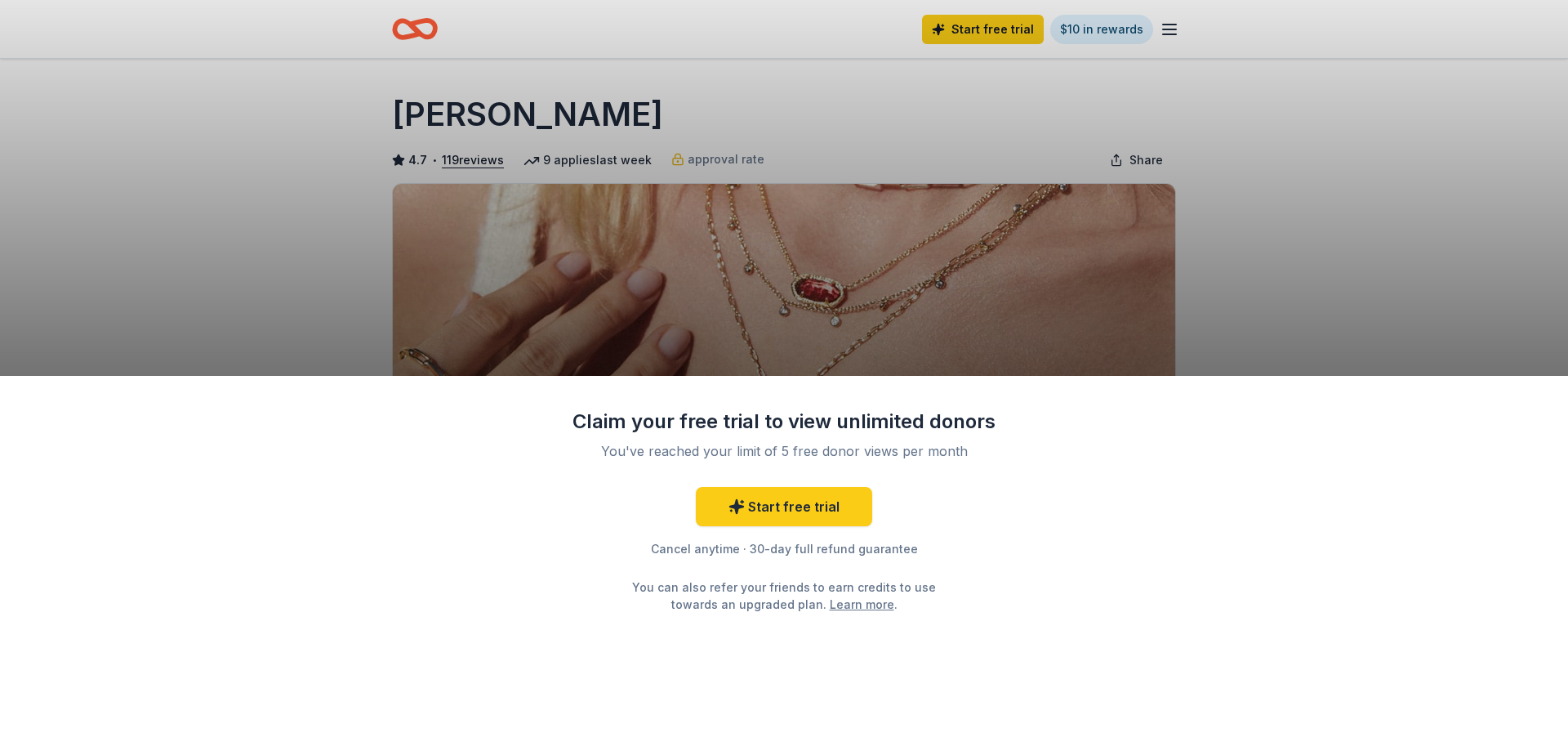
click at [1257, 242] on div "Claim your free trial to view unlimited donors You've reached your limit of 5 f…" at bounding box center [784, 376] width 1568 height 751
click at [1255, 233] on div "Claim your free trial to view unlimited donors You've reached your limit of 5 f…" at bounding box center [784, 376] width 1568 height 751
click at [1255, 230] on div "Claim your free trial to view unlimited donors You've reached your limit of 5 f…" at bounding box center [784, 376] width 1568 height 751
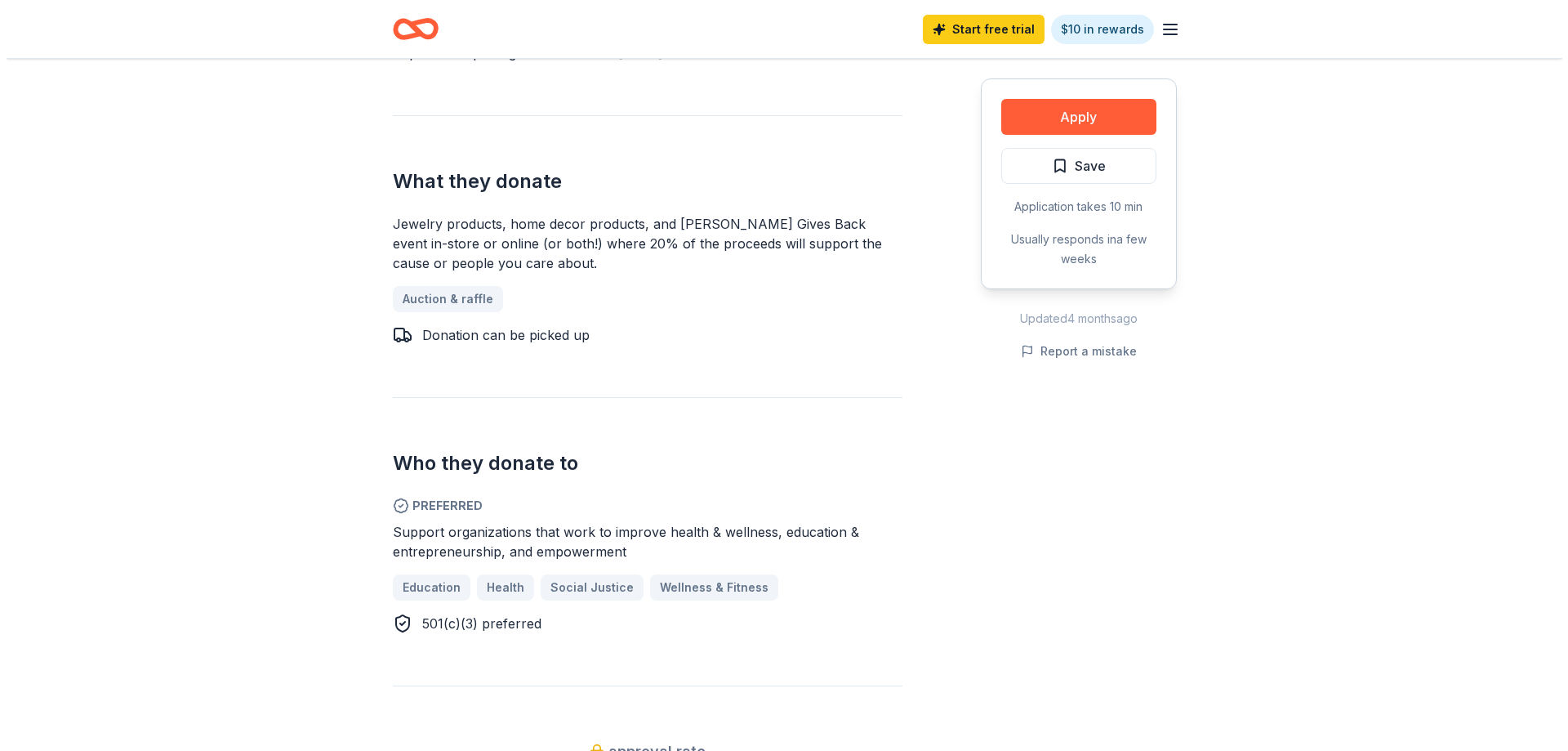
scroll to position [653, 0]
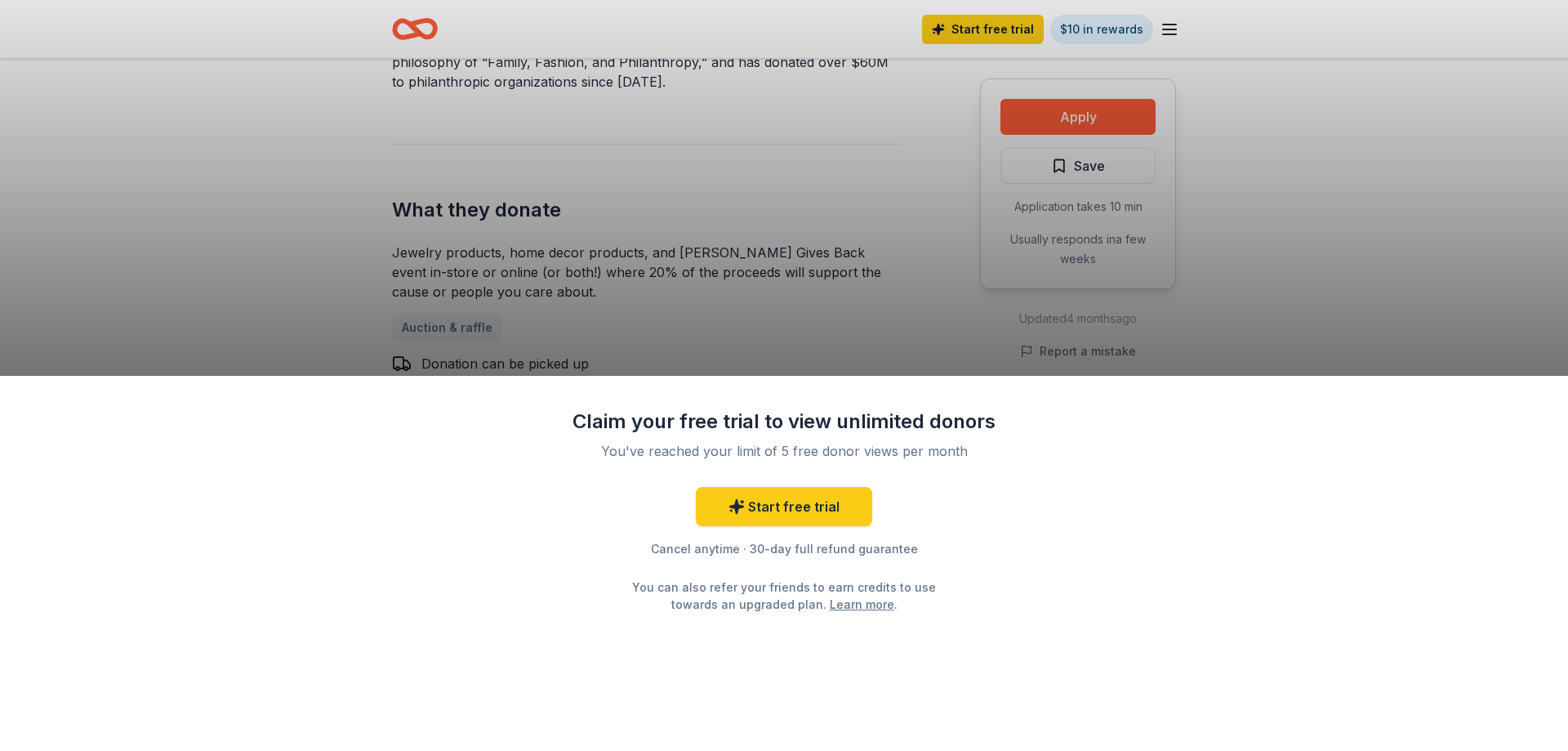
drag, startPoint x: 489, startPoint y: 276, endPoint x: 669, endPoint y: 310, distance: 183.2
click at [663, 312] on div "Claim your free trial to view unlimited donors You've reached your limit of 5 f…" at bounding box center [784, 376] width 1568 height 751
